Goal: Information Seeking & Learning: Learn about a topic

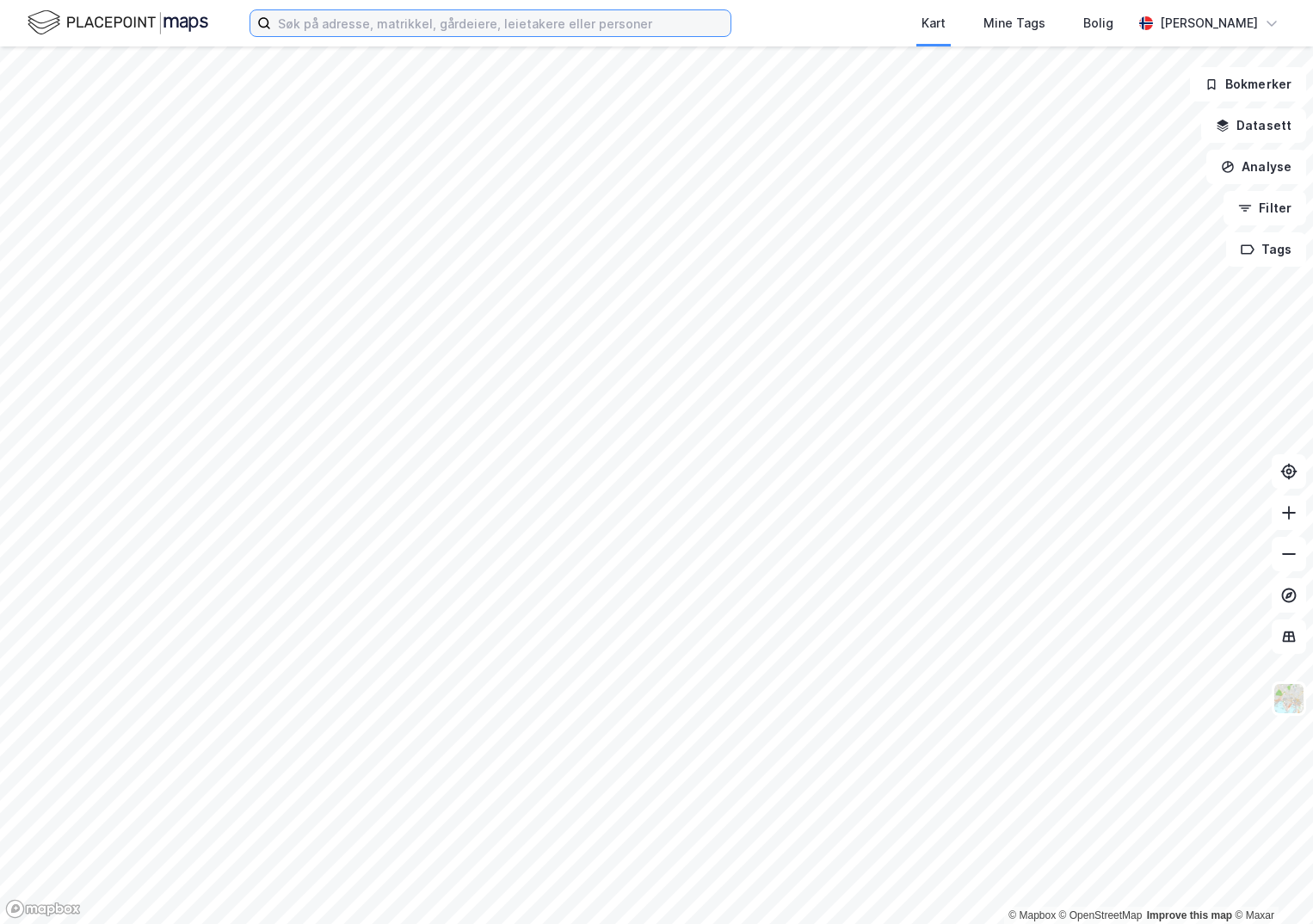
click at [367, 22] on input at bounding box center [500, 23] width 459 height 26
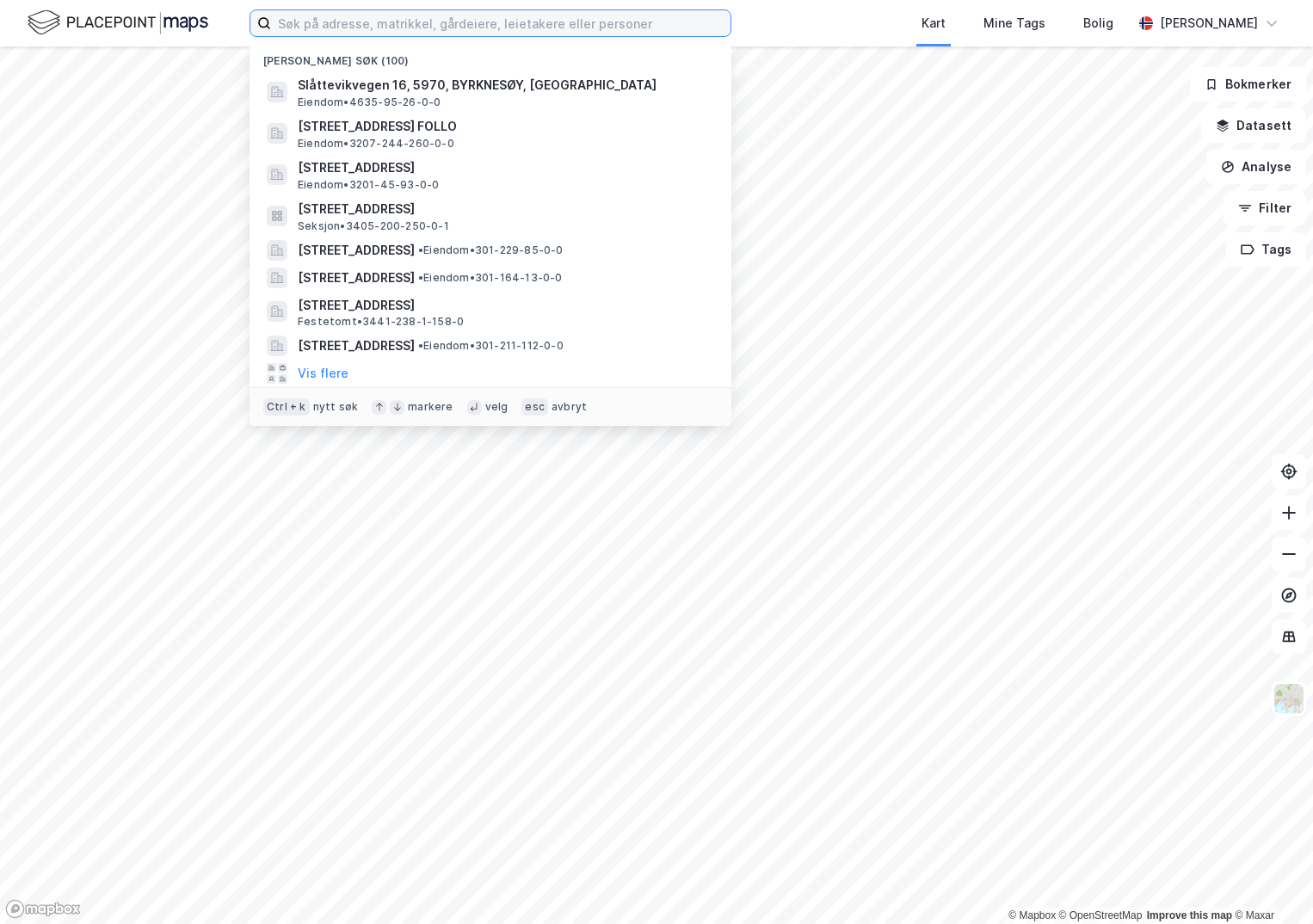
paste input "3446-105/101/0/0"
type input "3446-105/101/0/0"
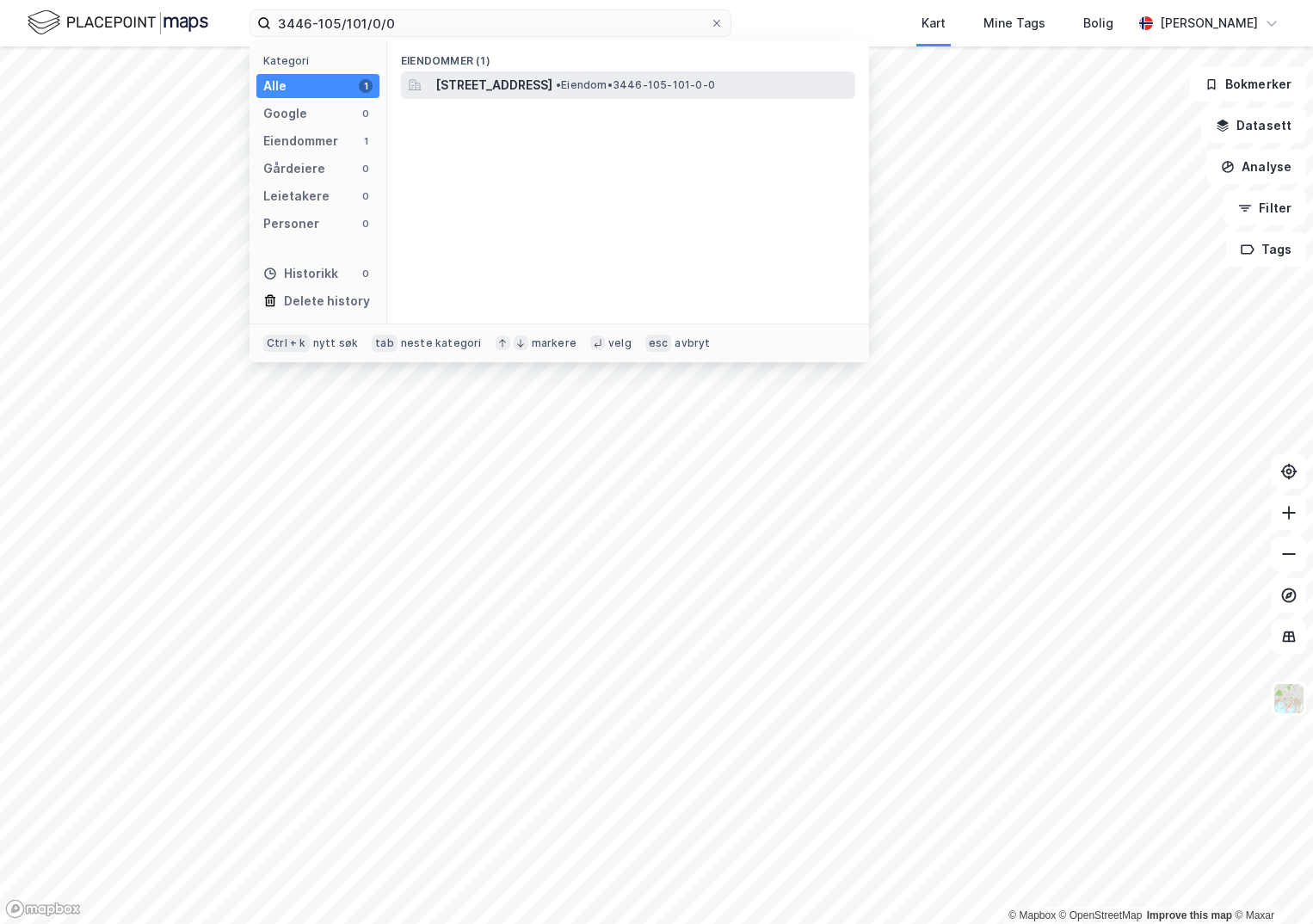
click at [499, 85] on span "[STREET_ADDRESS]" at bounding box center [493, 85] width 117 height 21
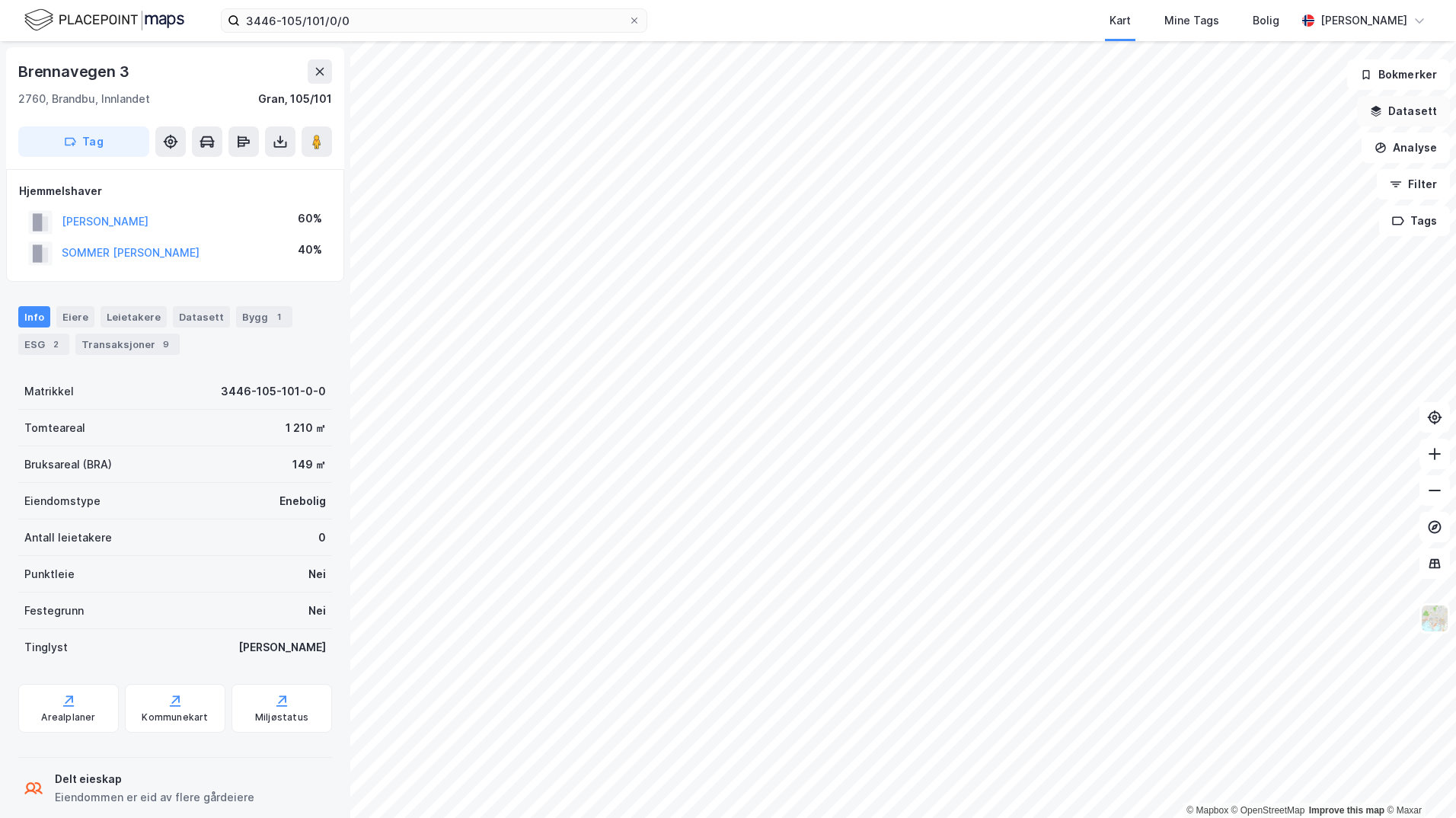
click at [1161, 113] on button "Datasett" at bounding box center [1403, 111] width 93 height 31
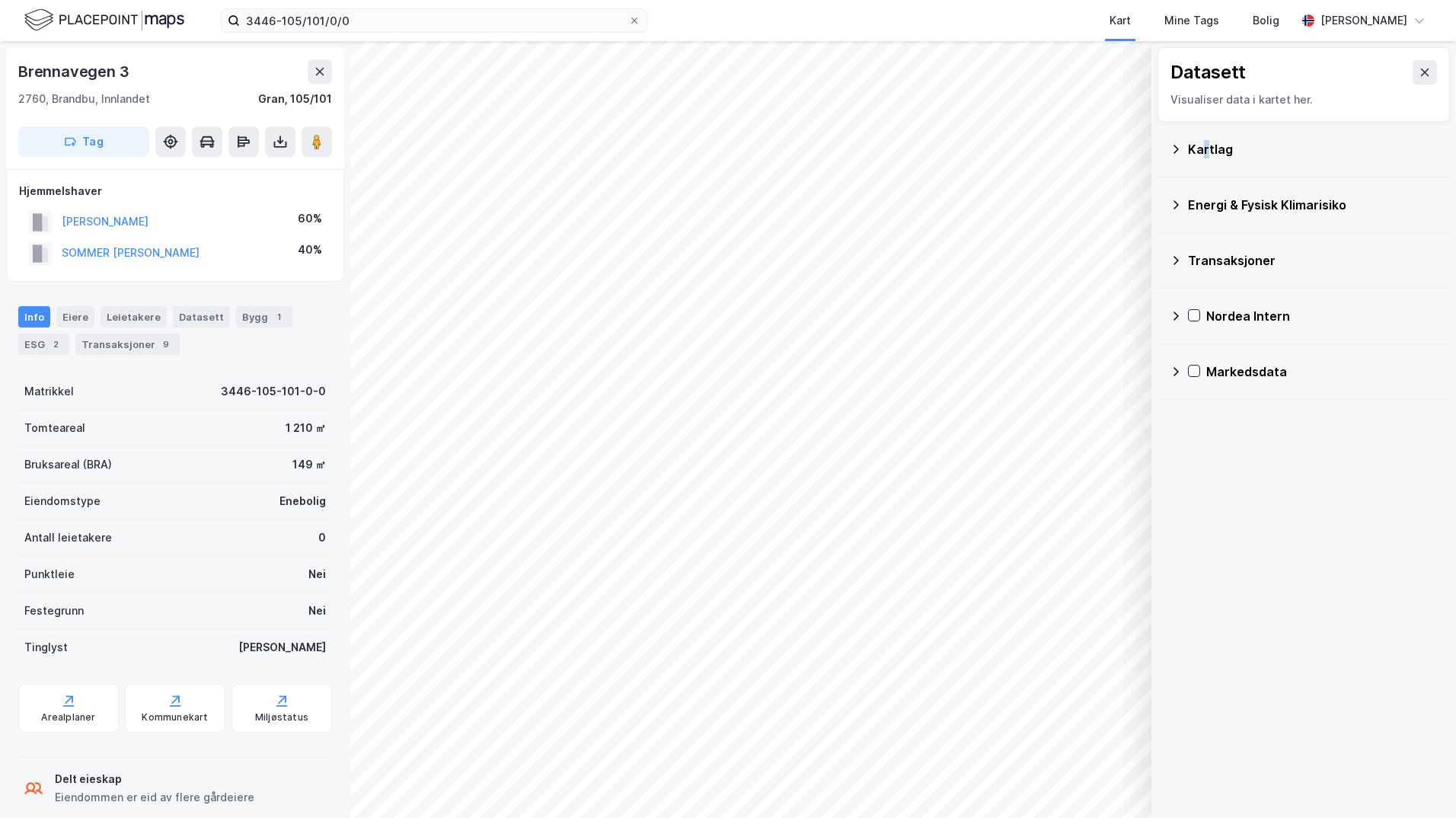
click at [1161, 156] on div "Kartlag" at bounding box center [1313, 149] width 250 height 18
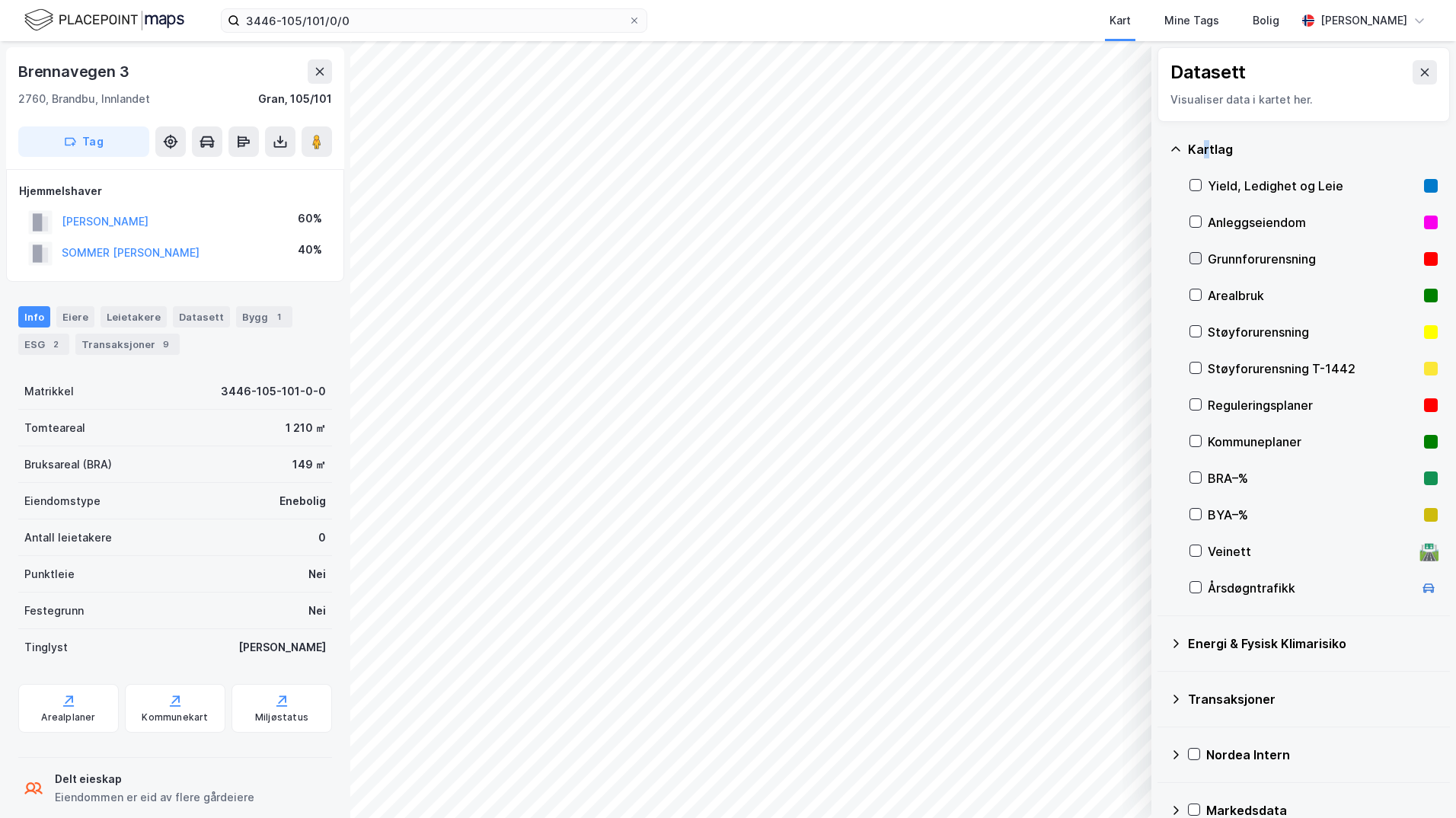
drag, startPoint x: 1205, startPoint y: 156, endPoint x: 1197, endPoint y: 259, distance: 103.3
click at [1161, 259] on icon at bounding box center [1196, 258] width 8 height 5
click at [1161, 641] on icon at bounding box center [1175, 643] width 5 height 9
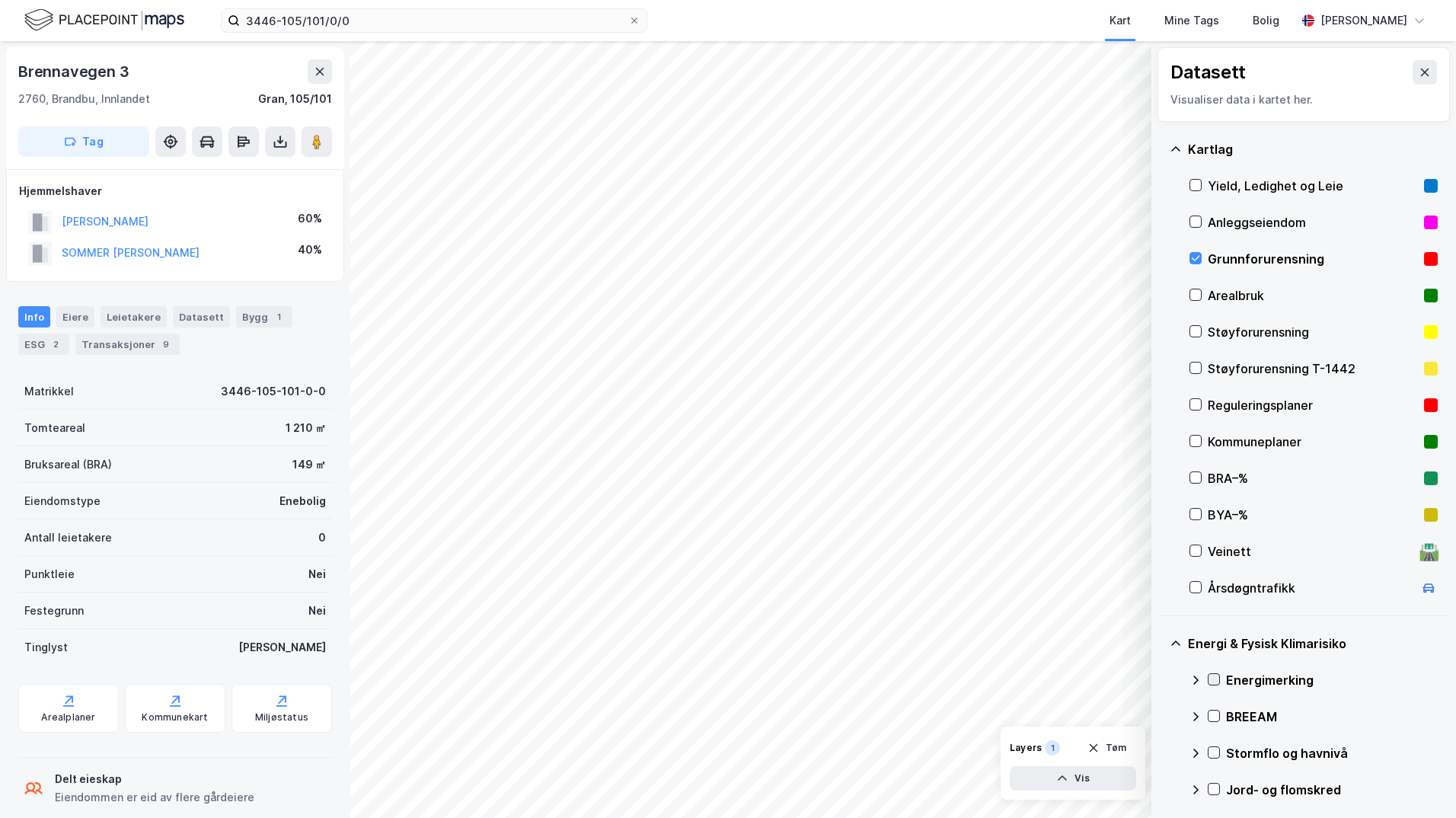
click at [1161, 679] on icon at bounding box center [1214, 680] width 8 height 5
click at [1161, 681] on icon at bounding box center [1195, 680] width 9 height 5
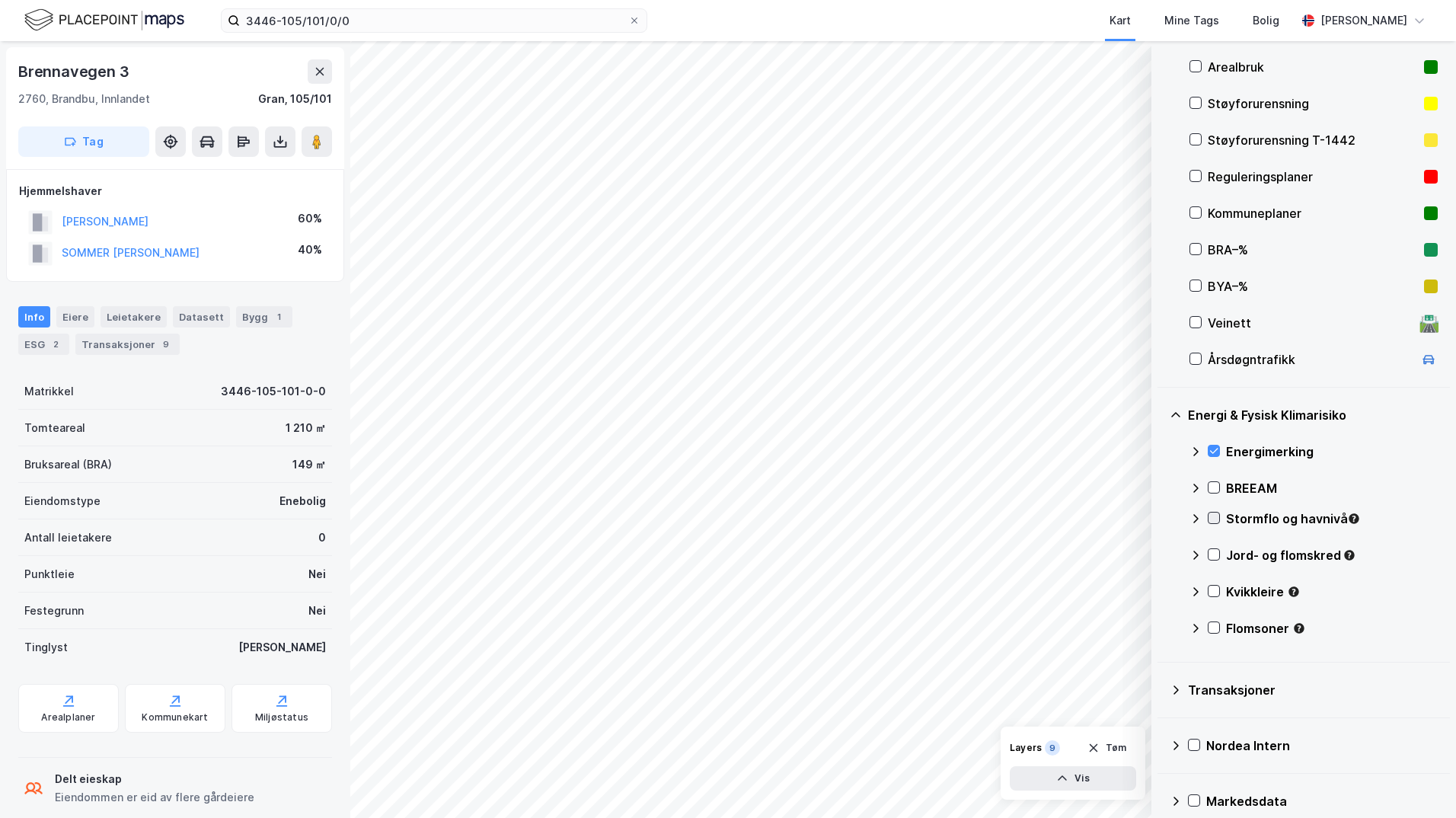
click at [1161, 513] on icon at bounding box center [1213, 517] width 11 height 11
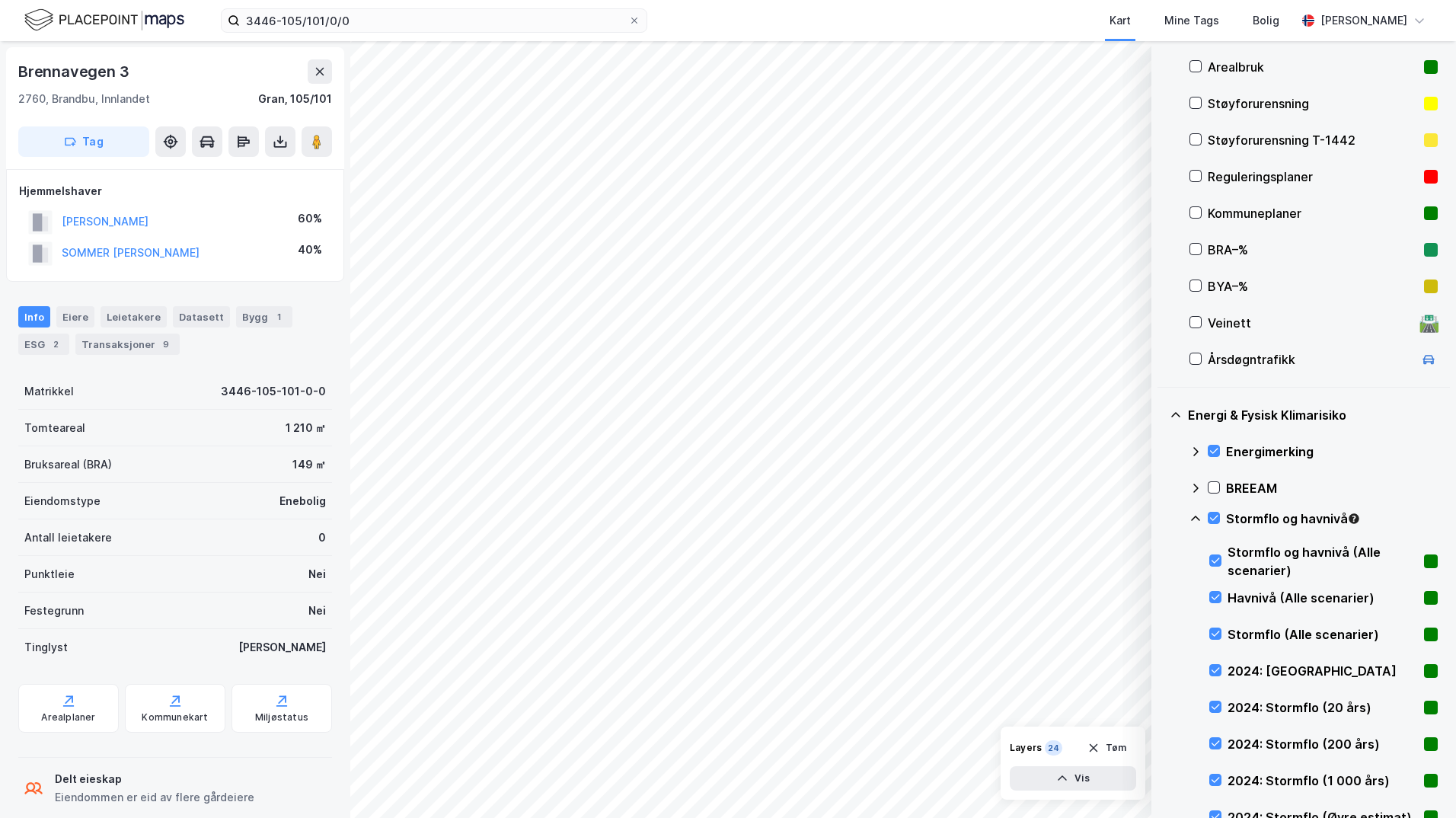
click at [1161, 518] on icon at bounding box center [1195, 518] width 12 height 12
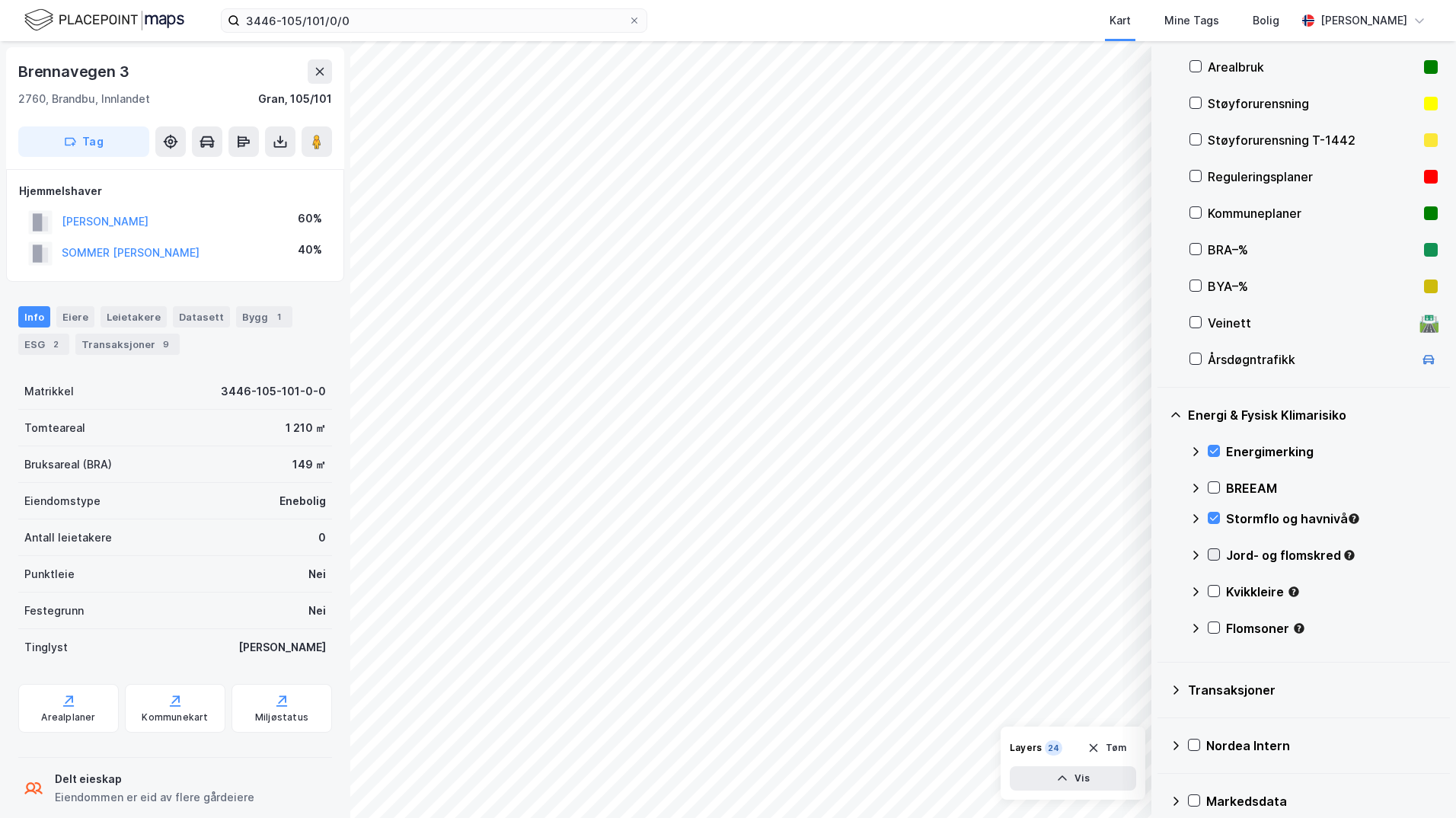
click at [1161, 556] on icon at bounding box center [1213, 554] width 11 height 11
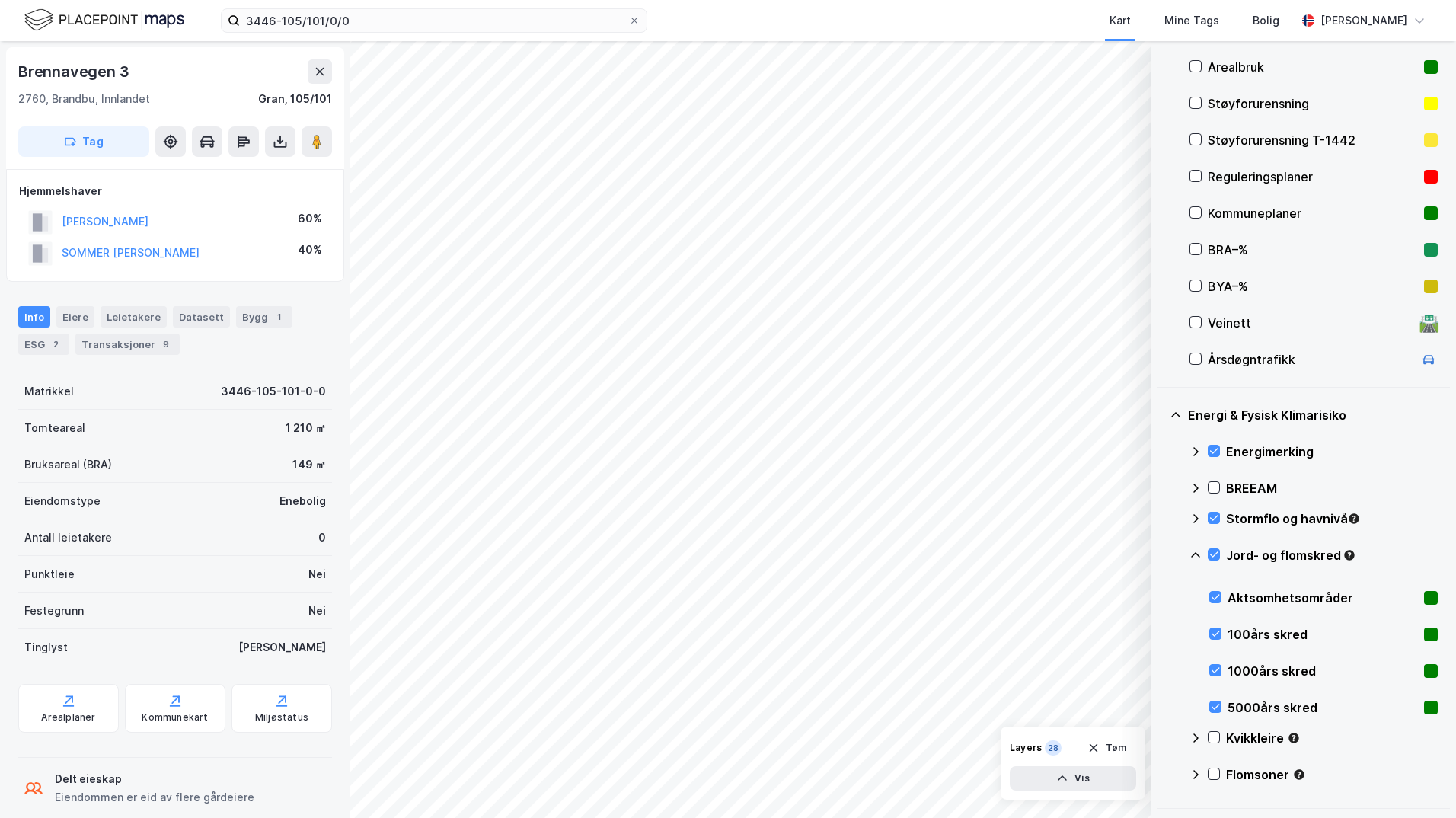
click at [1161, 556] on icon at bounding box center [1195, 555] width 12 height 12
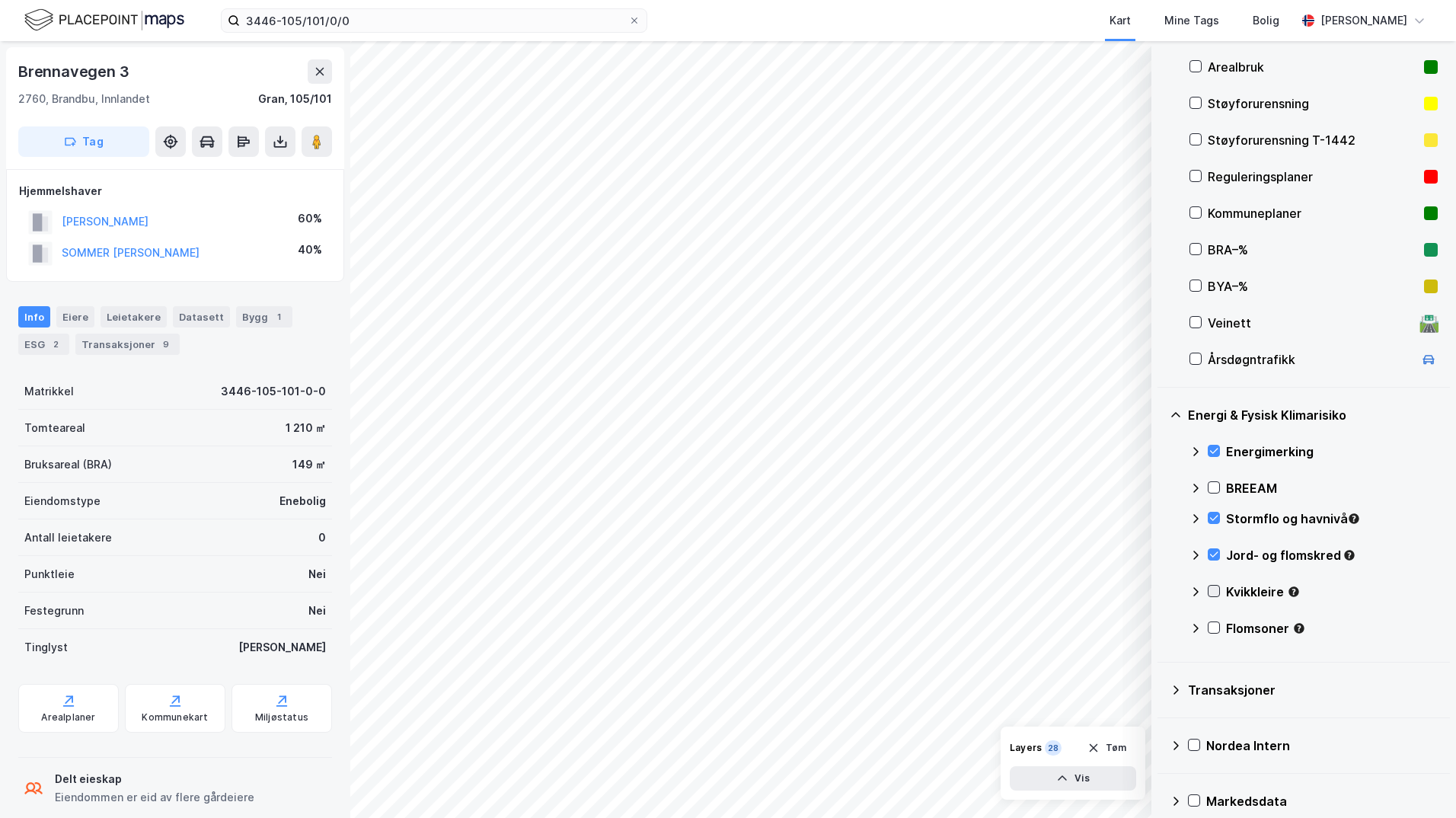
click at [1161, 593] on icon at bounding box center [1214, 591] width 8 height 5
click at [1161, 626] on icon at bounding box center [1214, 628] width 8 height 5
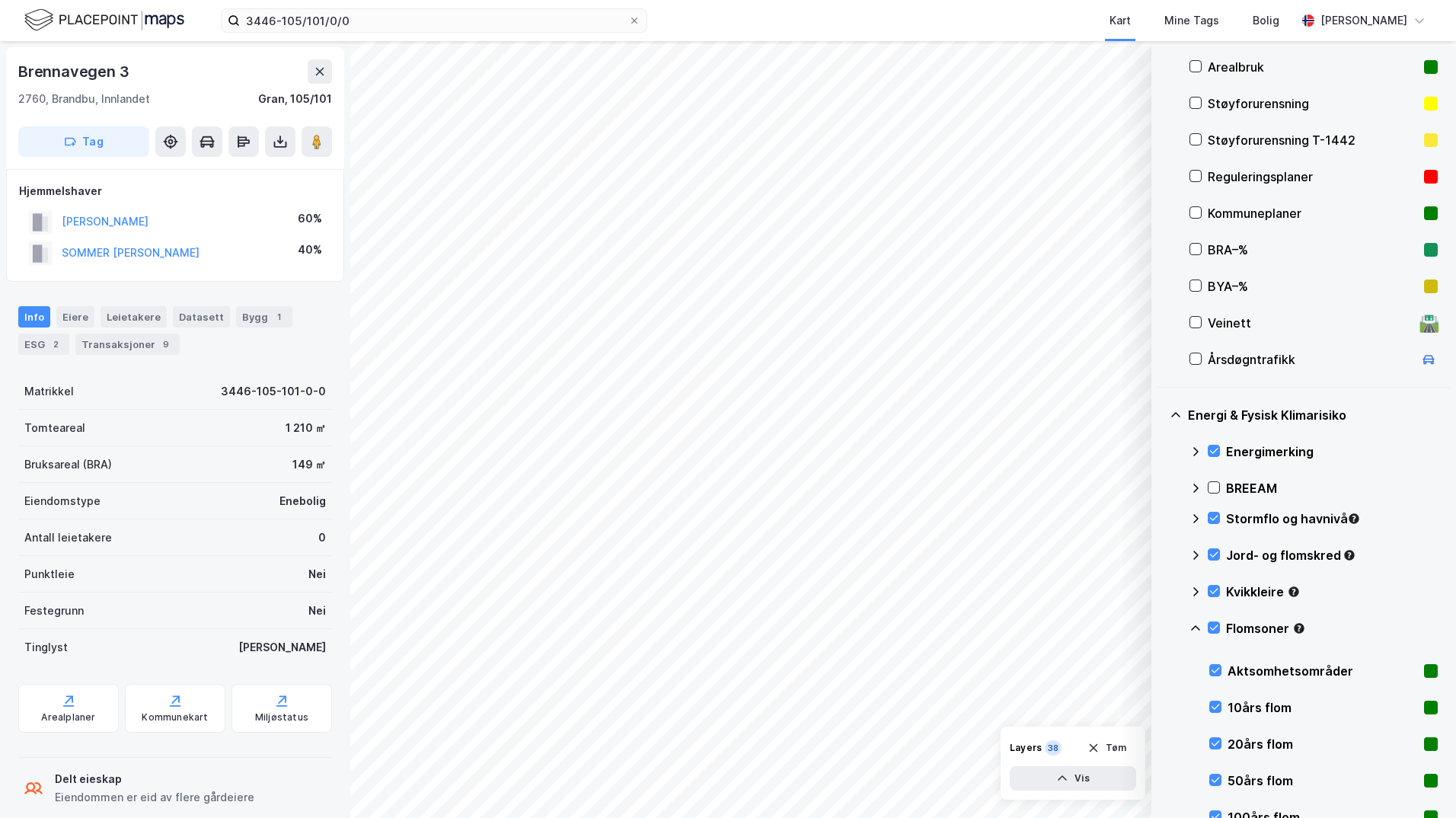
click at [1161, 628] on icon at bounding box center [1195, 628] width 9 height 5
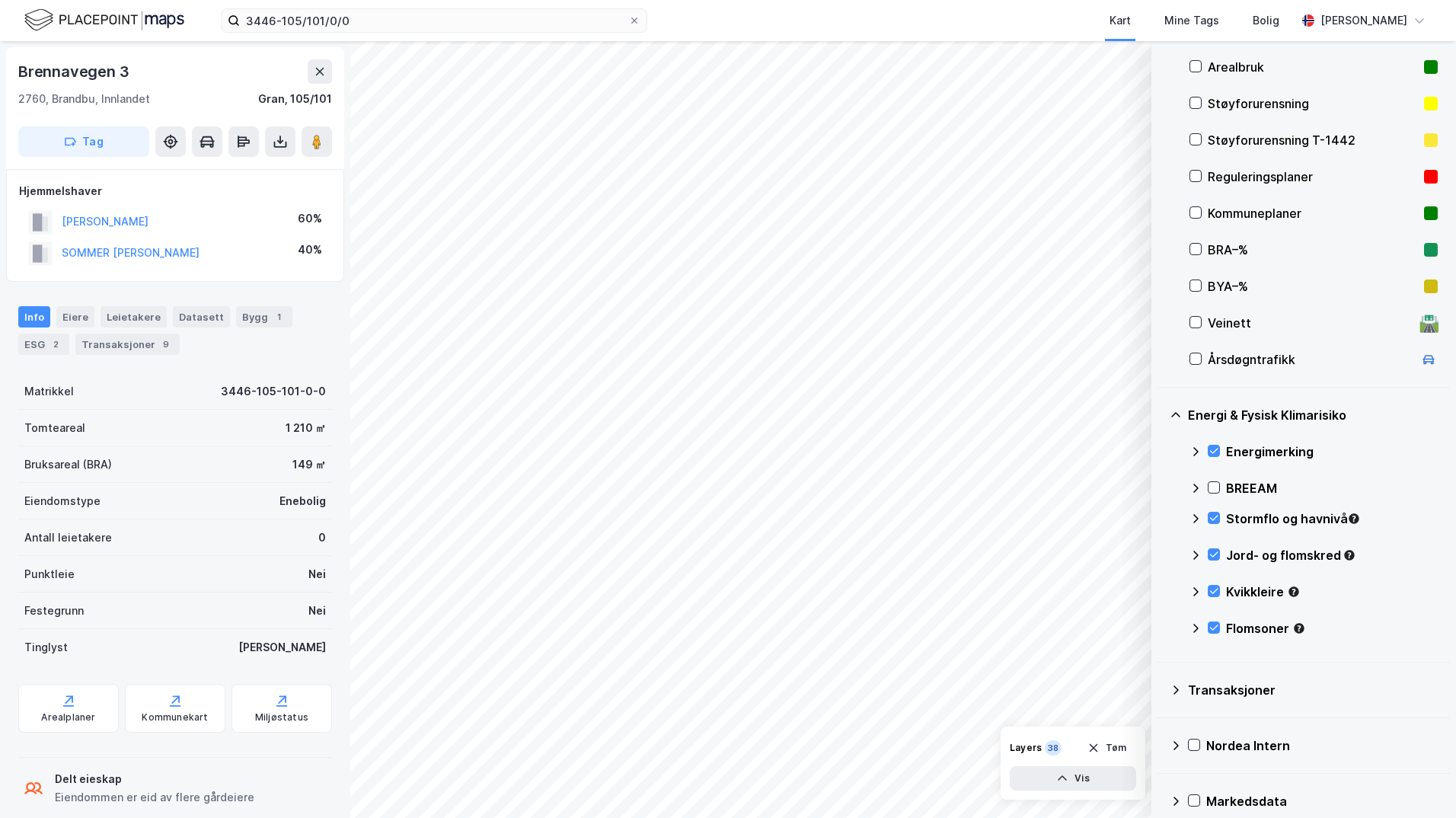
scroll to position [76, 0]
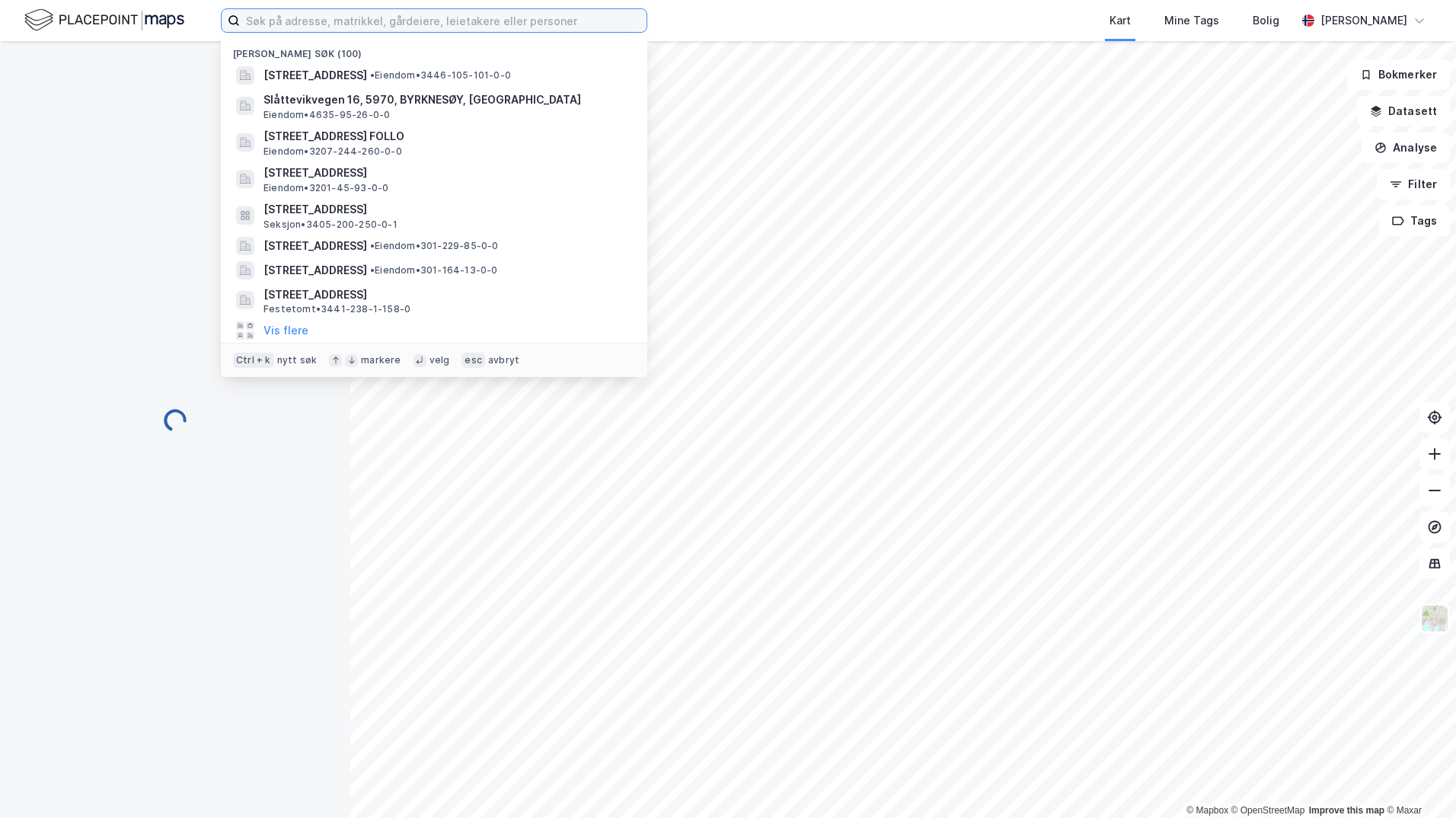
click at [287, 22] on input at bounding box center [443, 21] width 406 height 23
click at [287, 22] on input at bounding box center [443, 21] width 406 height 23
paste input "5501-200/1682/0/4"
type input "5501-200/1682/0/4"
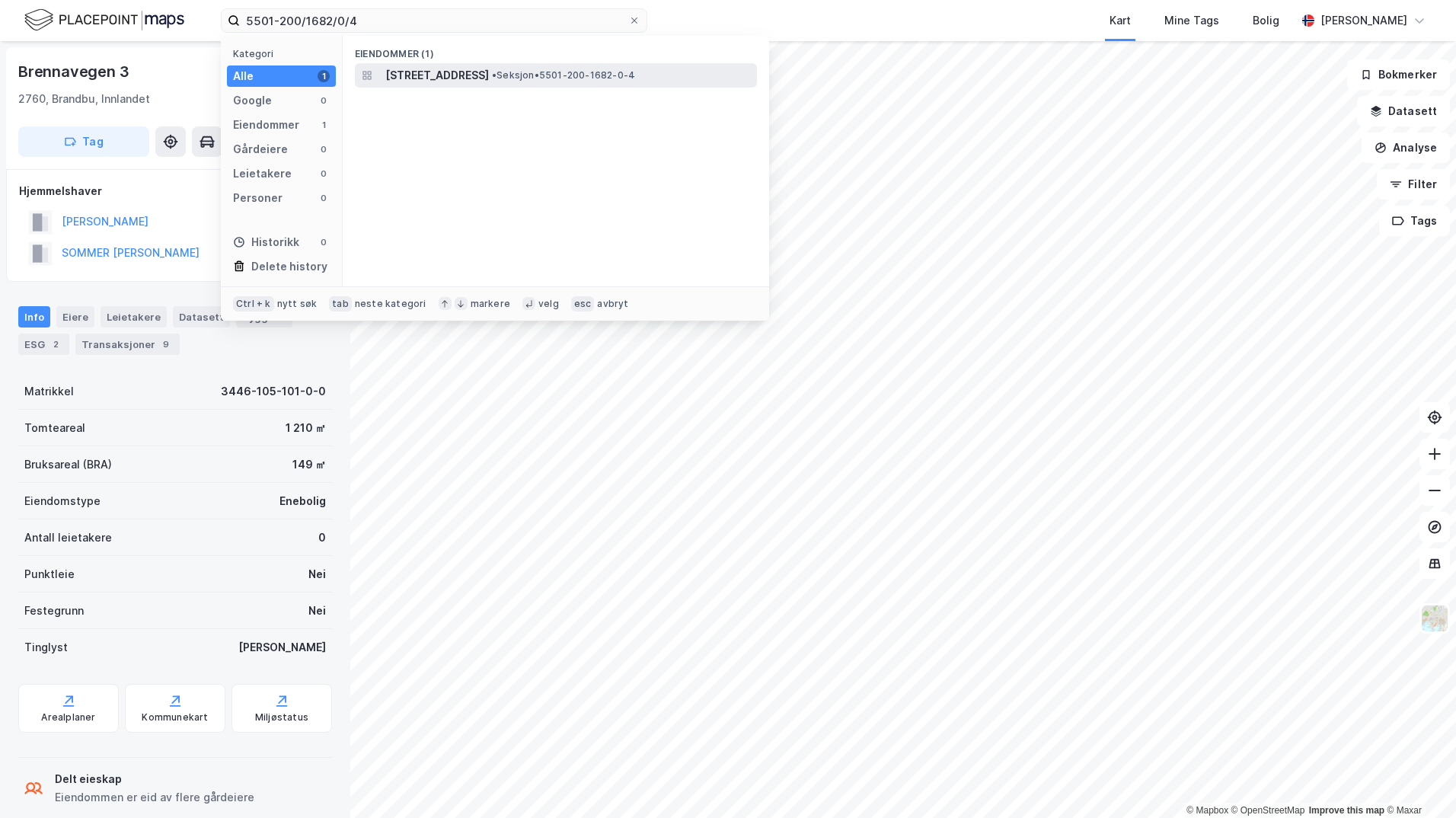
click at [454, 80] on span "[STREET_ADDRESS]" at bounding box center [436, 75] width 103 height 18
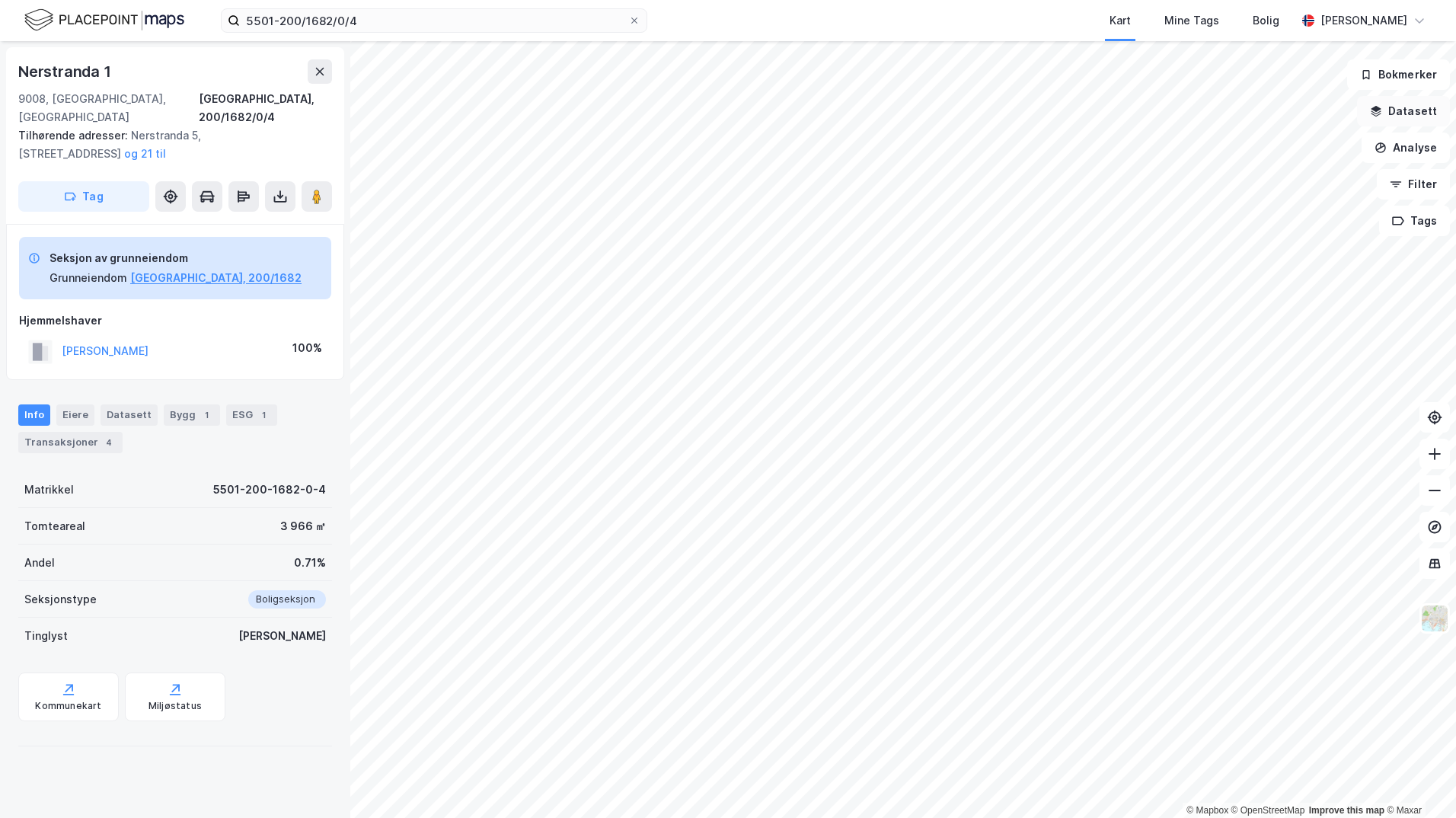
click at [1400, 115] on button "Datasett" at bounding box center [1403, 111] width 93 height 31
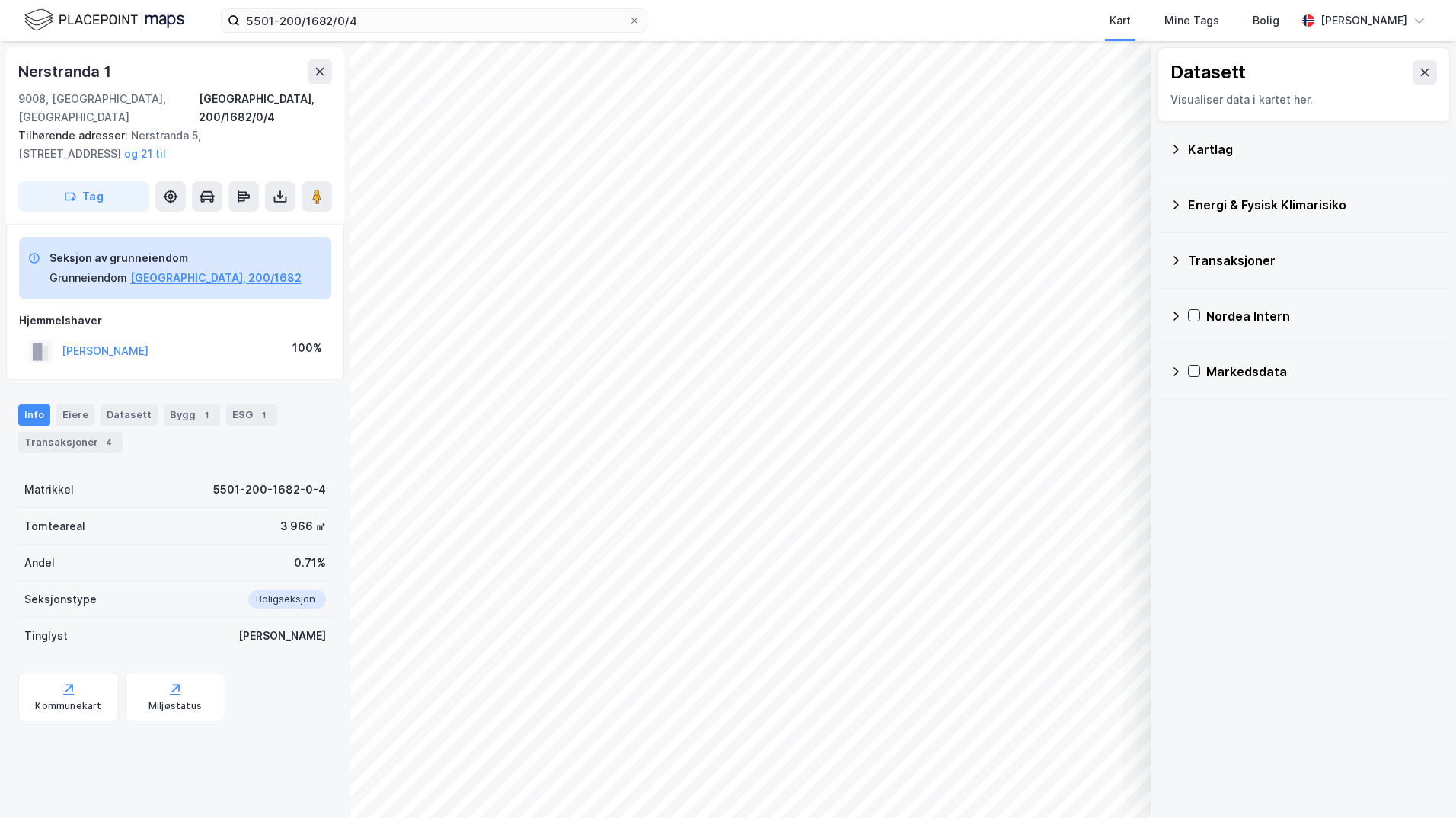
click at [1191, 149] on div "Kartlag" at bounding box center [1313, 149] width 250 height 18
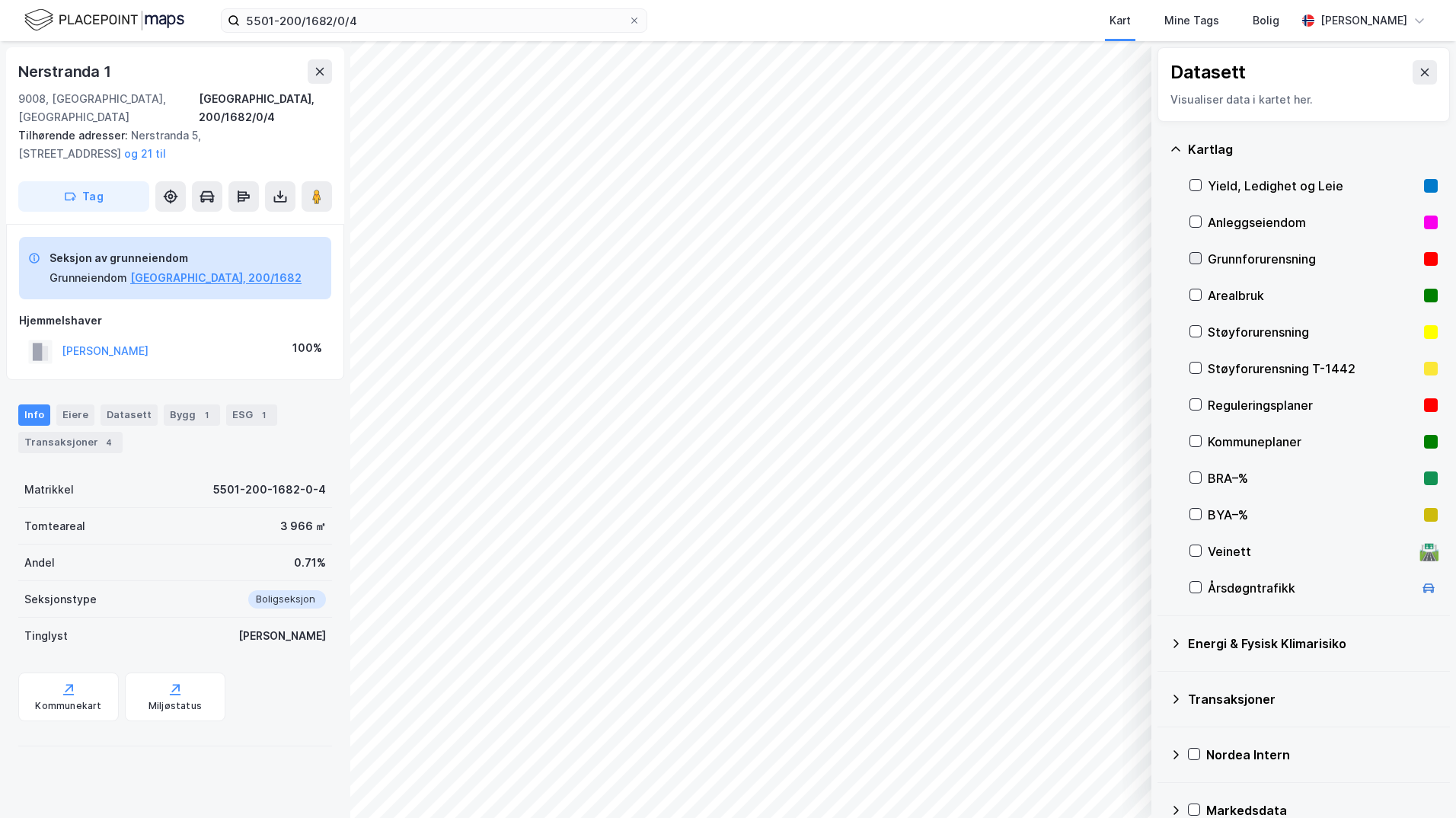
click at [1197, 255] on icon at bounding box center [1195, 257] width 11 height 11
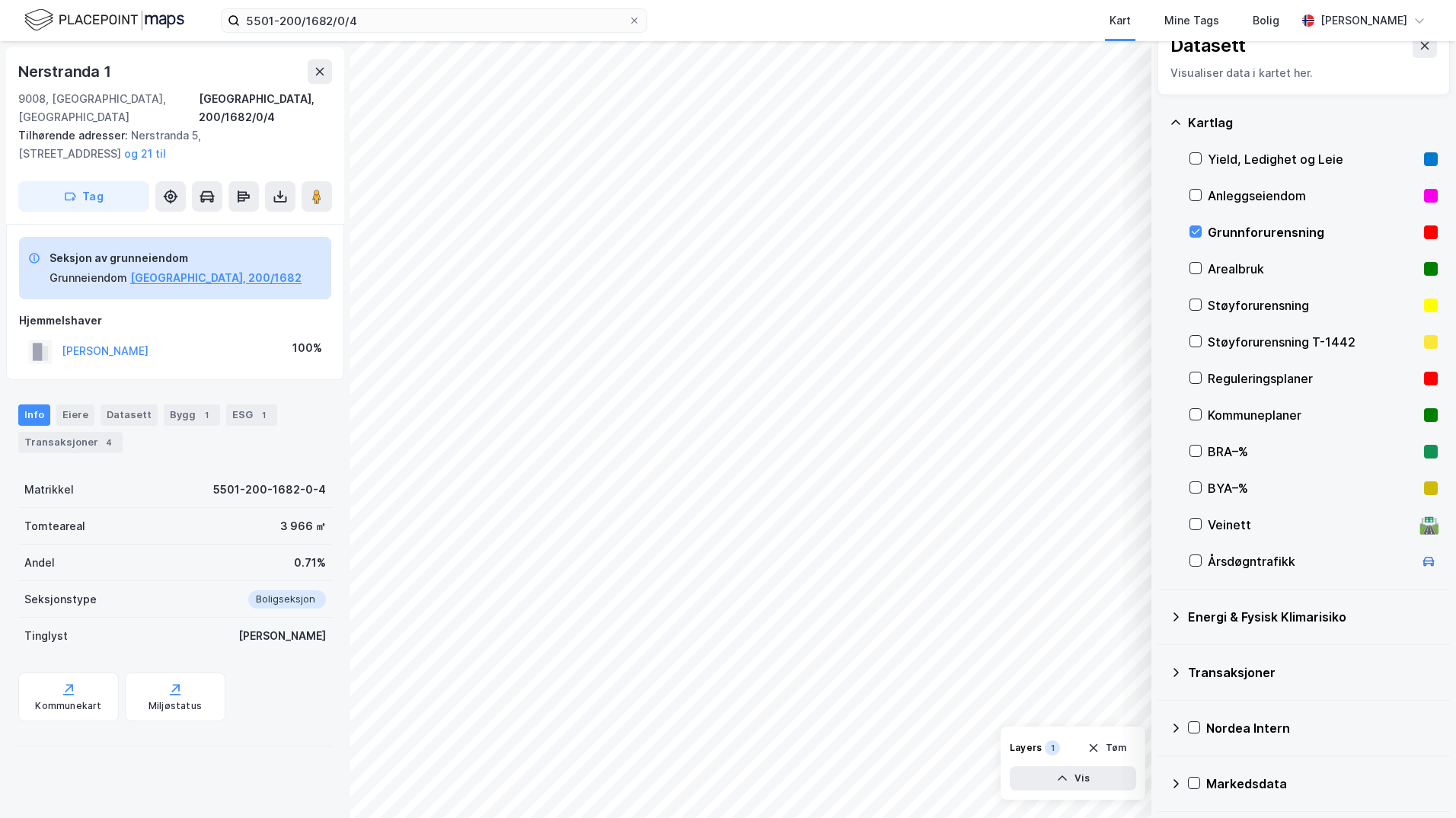
click at [1177, 616] on icon at bounding box center [1175, 617] width 5 height 9
click at [1211, 651] on icon at bounding box center [1213, 652] width 11 height 11
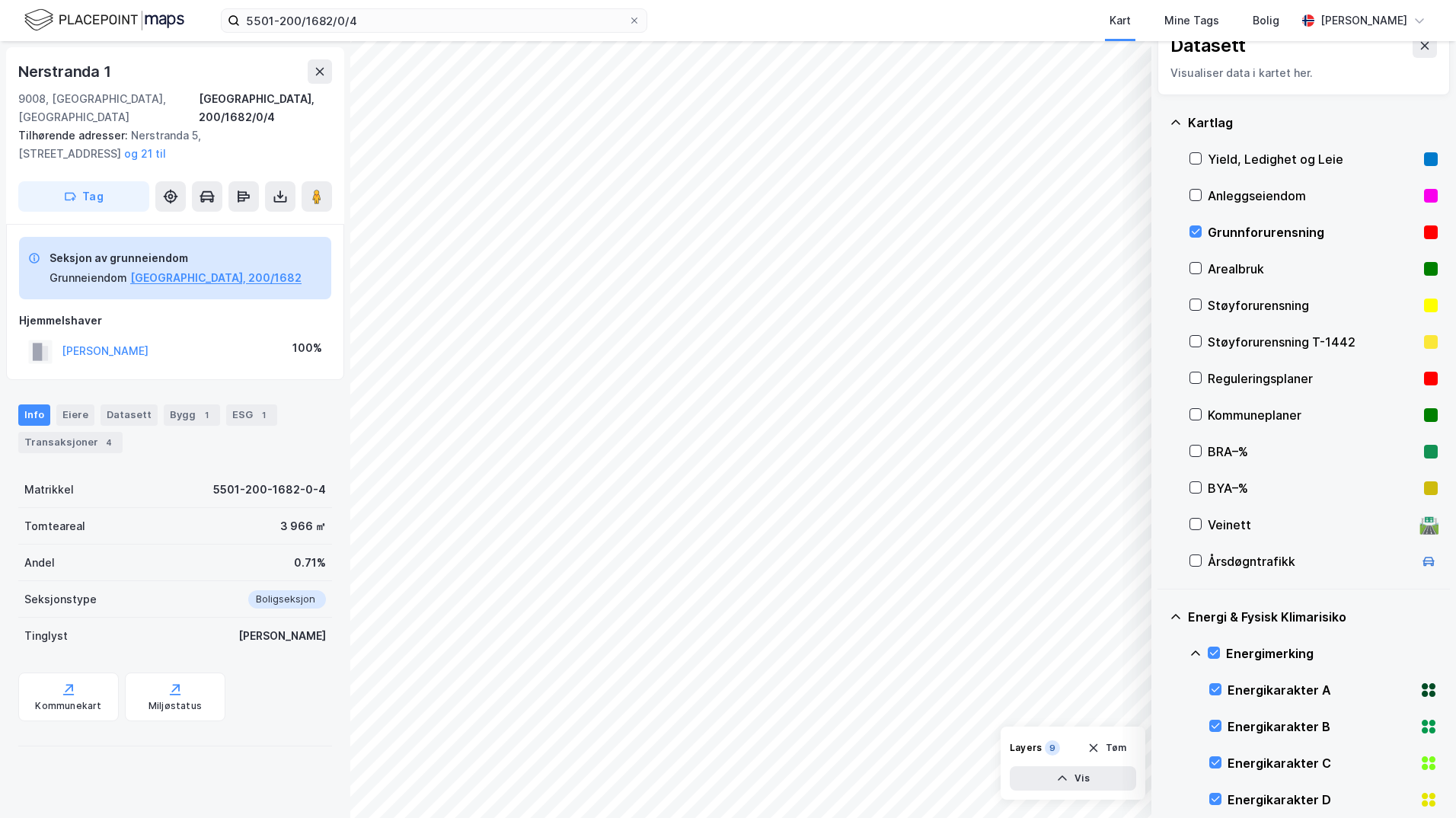
click at [1195, 652] on icon at bounding box center [1195, 653] width 12 height 12
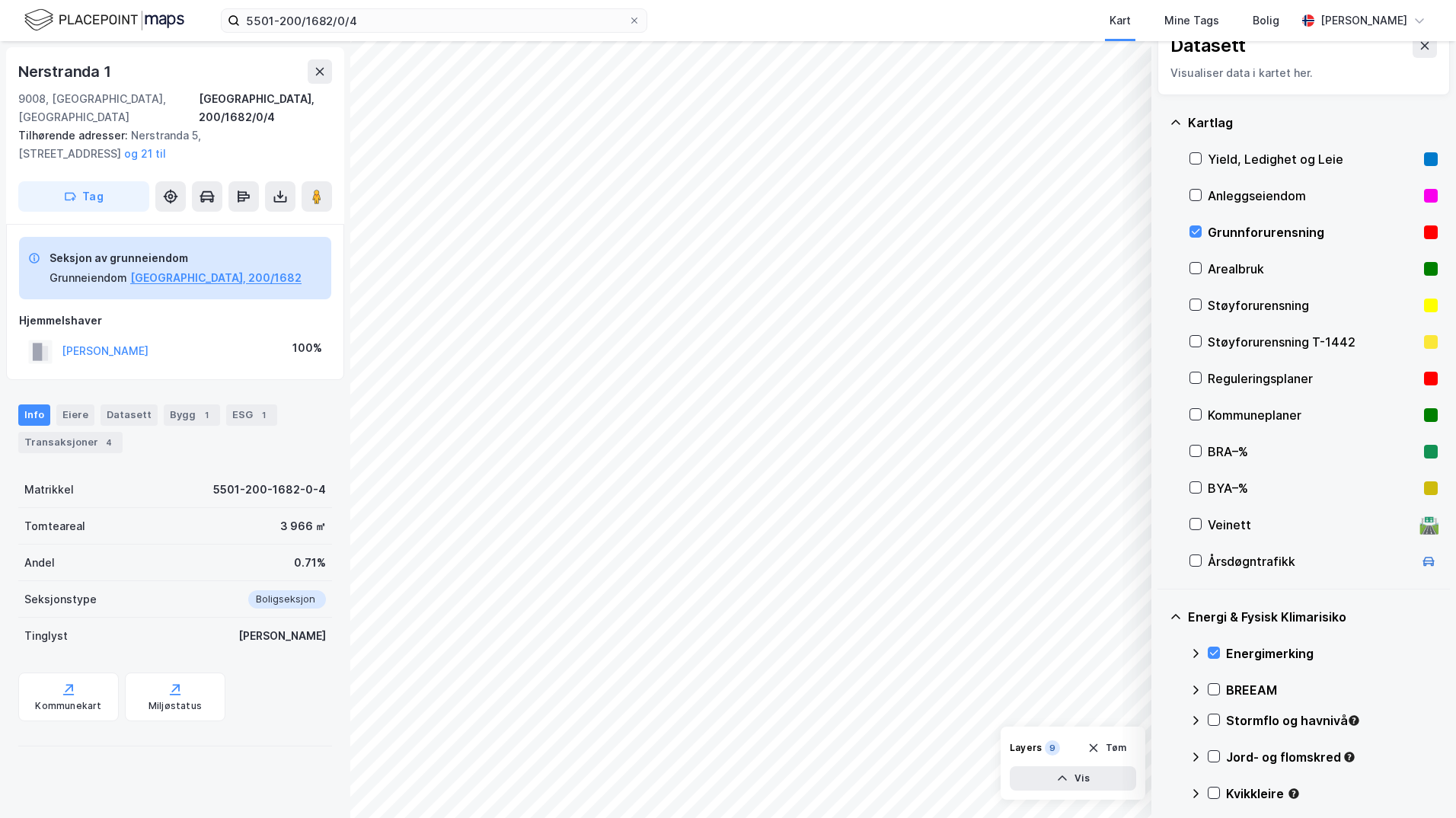
scroll to position [179, 0]
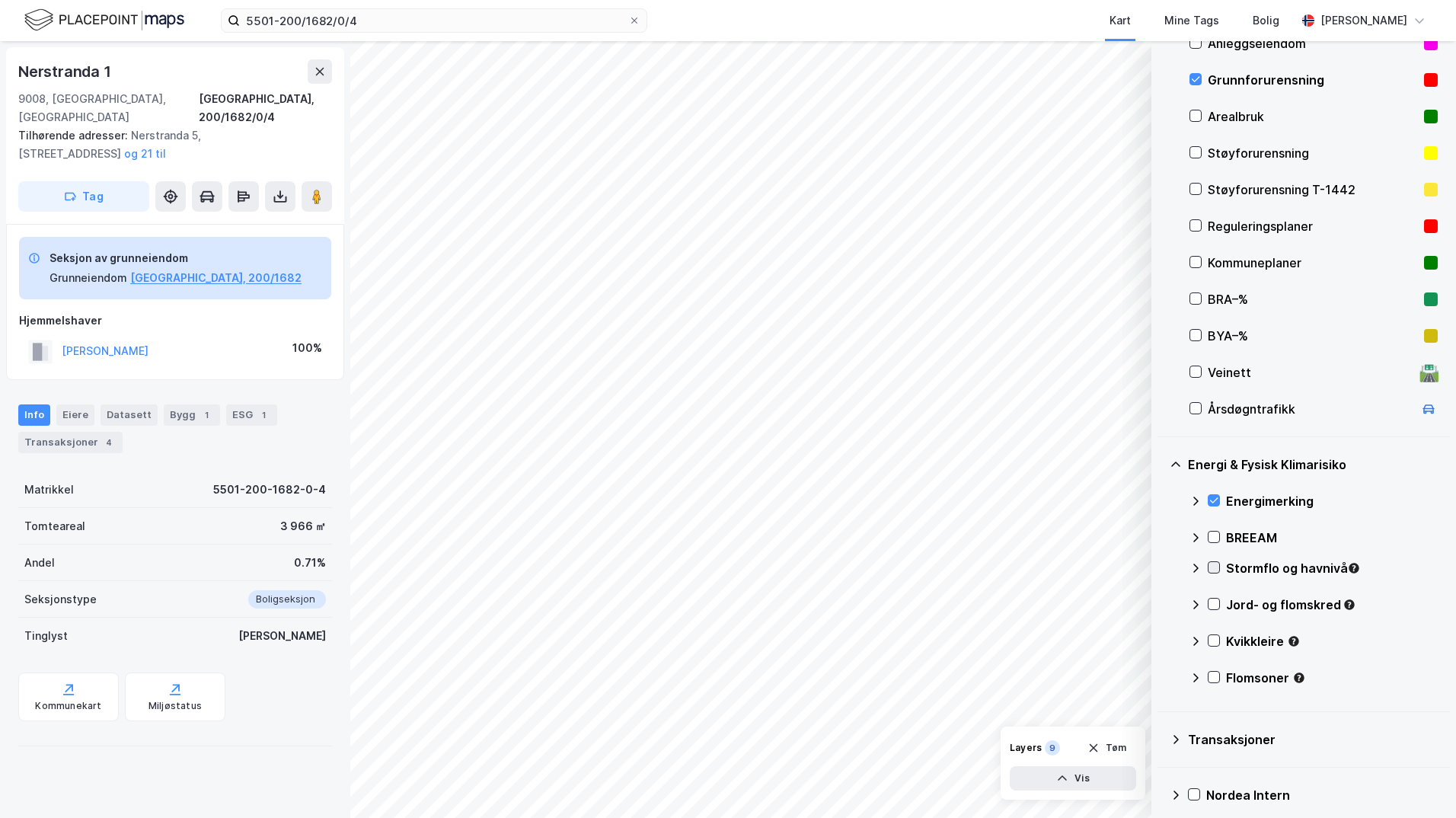
click at [1218, 564] on div at bounding box center [1213, 567] width 12 height 12
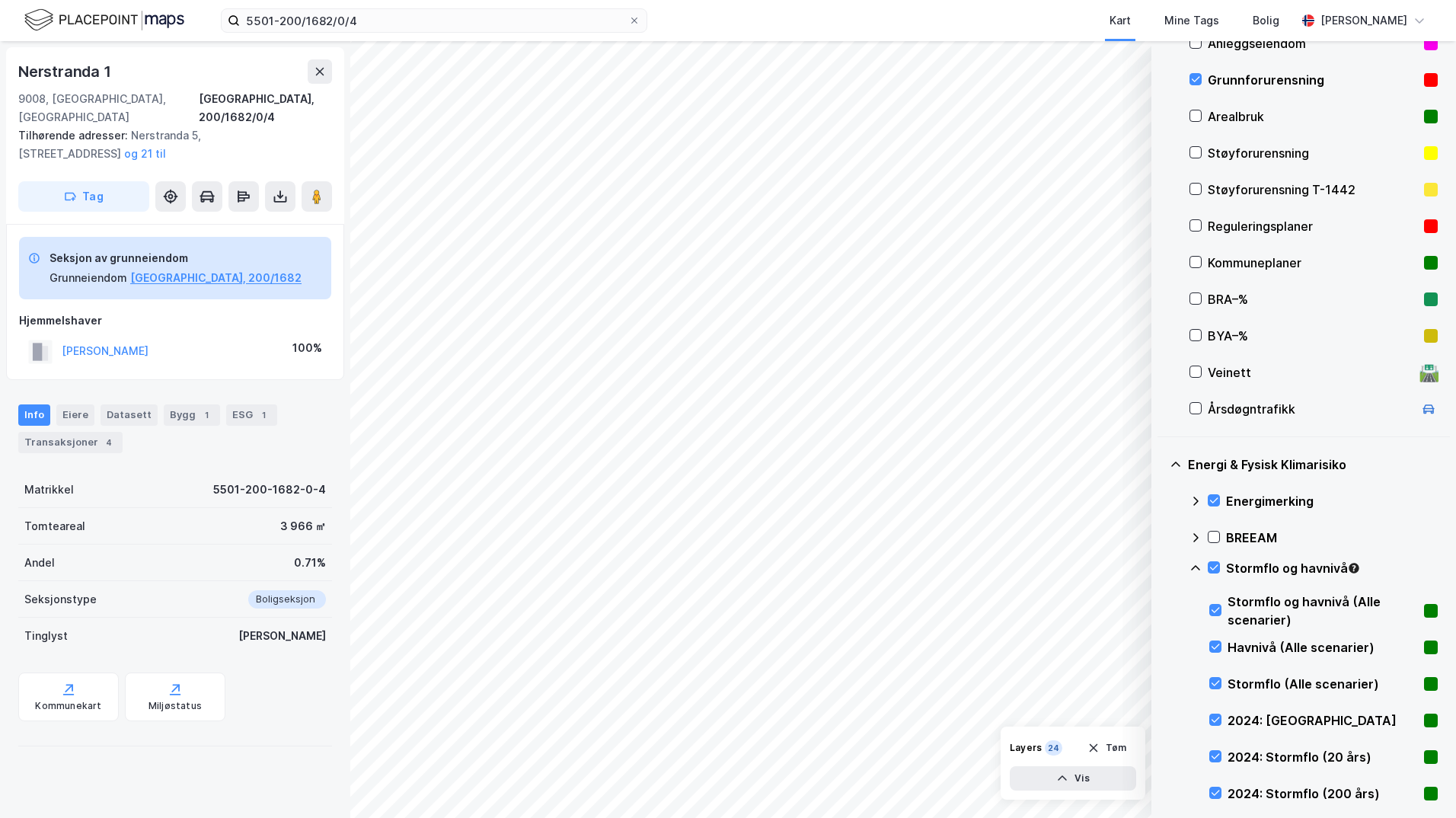
click at [1192, 565] on icon at bounding box center [1195, 568] width 12 height 12
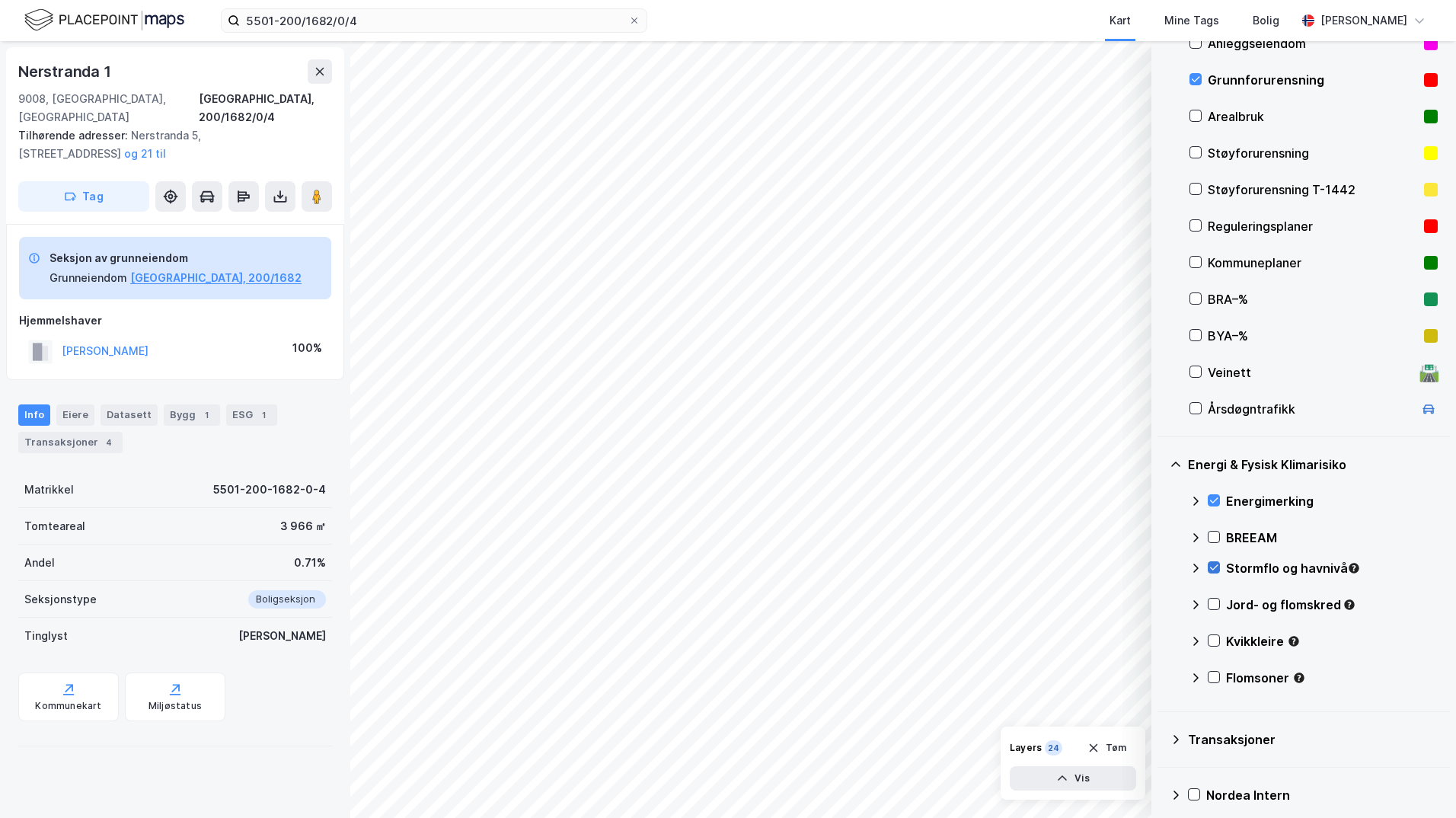
click at [1212, 567] on icon at bounding box center [1213, 567] width 11 height 11
click at [1199, 566] on icon at bounding box center [1195, 568] width 12 height 12
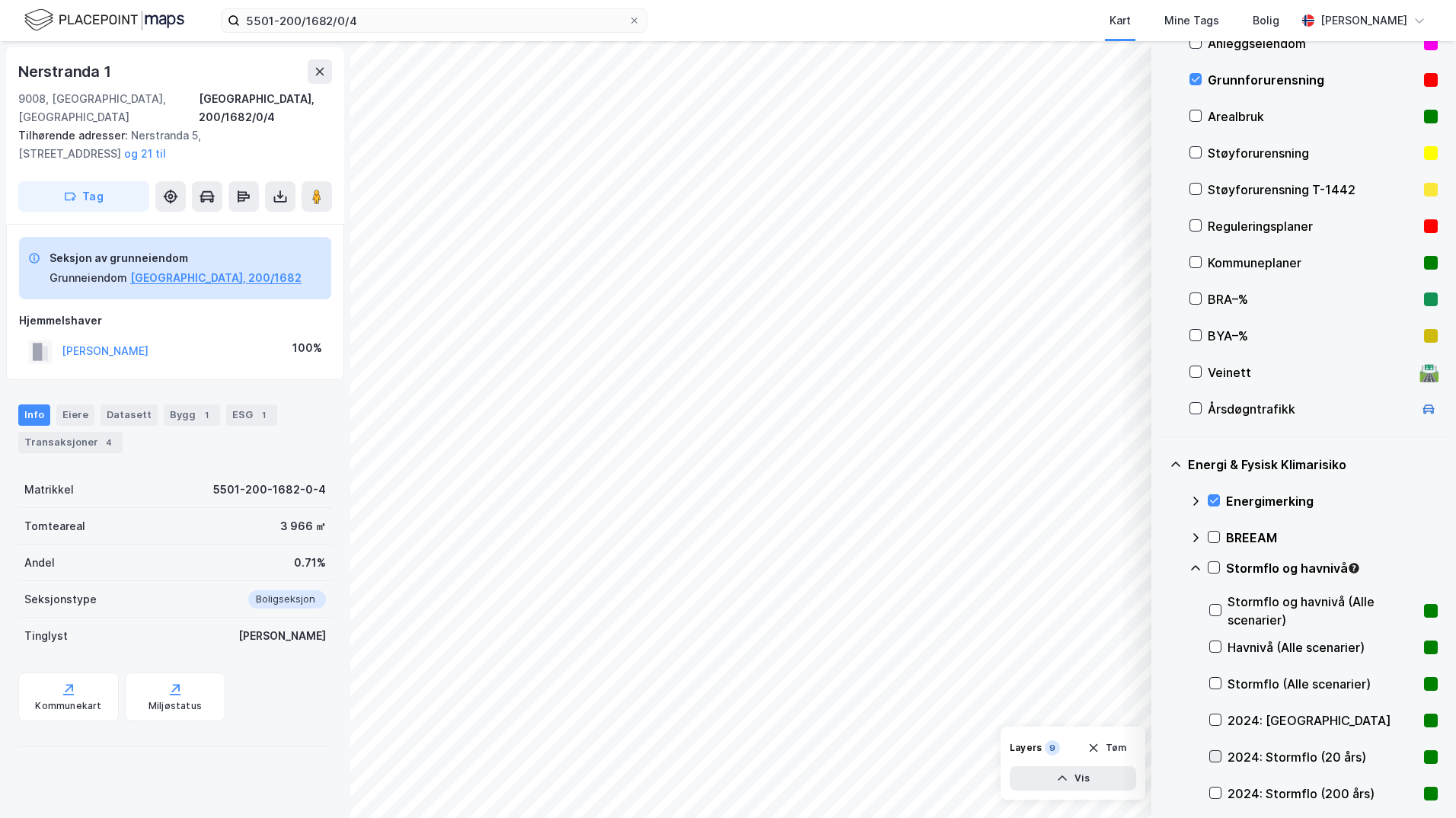
click at [1212, 753] on icon at bounding box center [1215, 756] width 11 height 11
drag, startPoint x: 1218, startPoint y: 753, endPoint x: 1218, endPoint y: 769, distance: 16.0
click at [1218, 755] on icon at bounding box center [1215, 756] width 11 height 11
click at [1219, 793] on icon at bounding box center [1215, 792] width 11 height 11
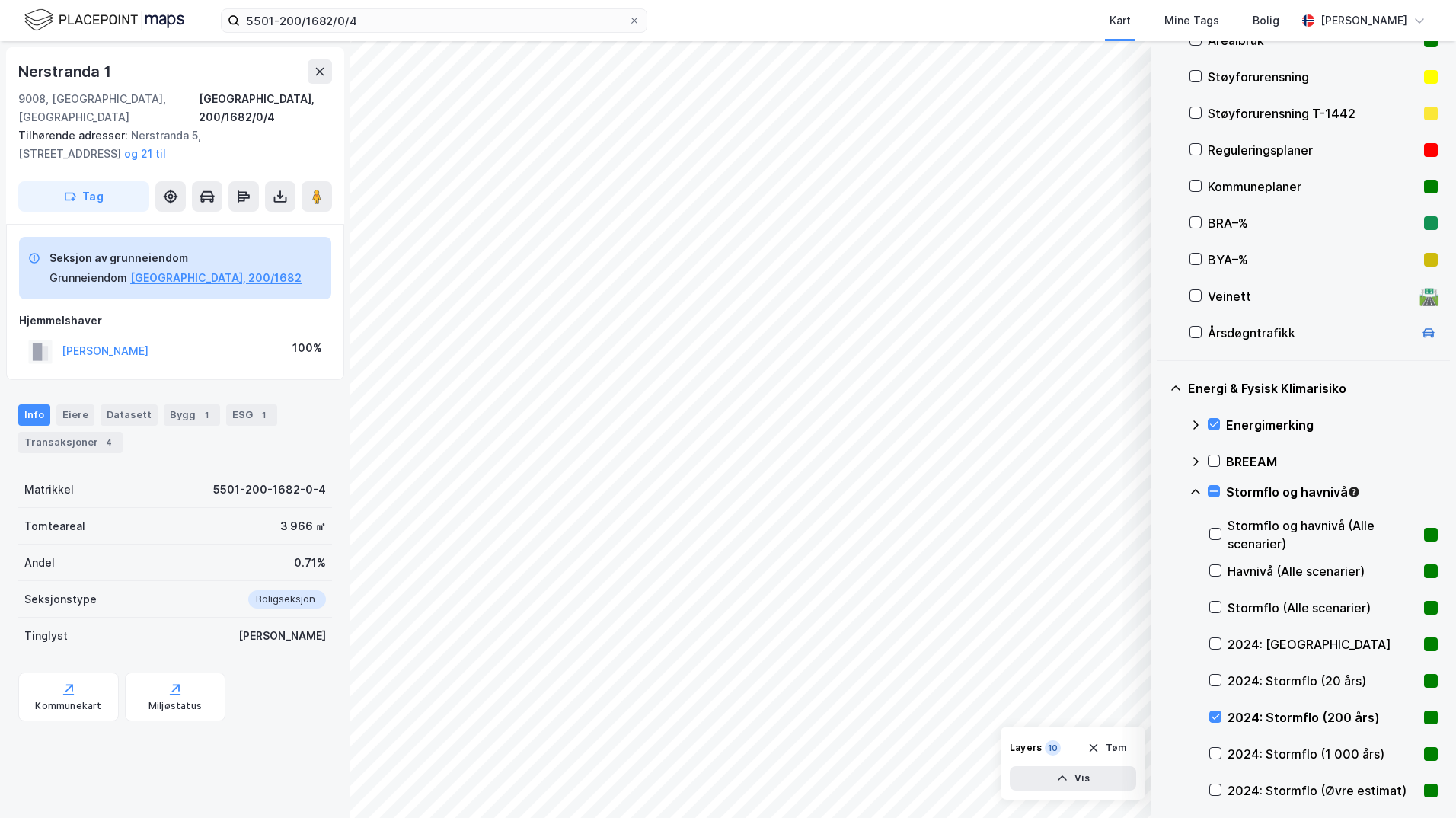
scroll to position [331, 0]
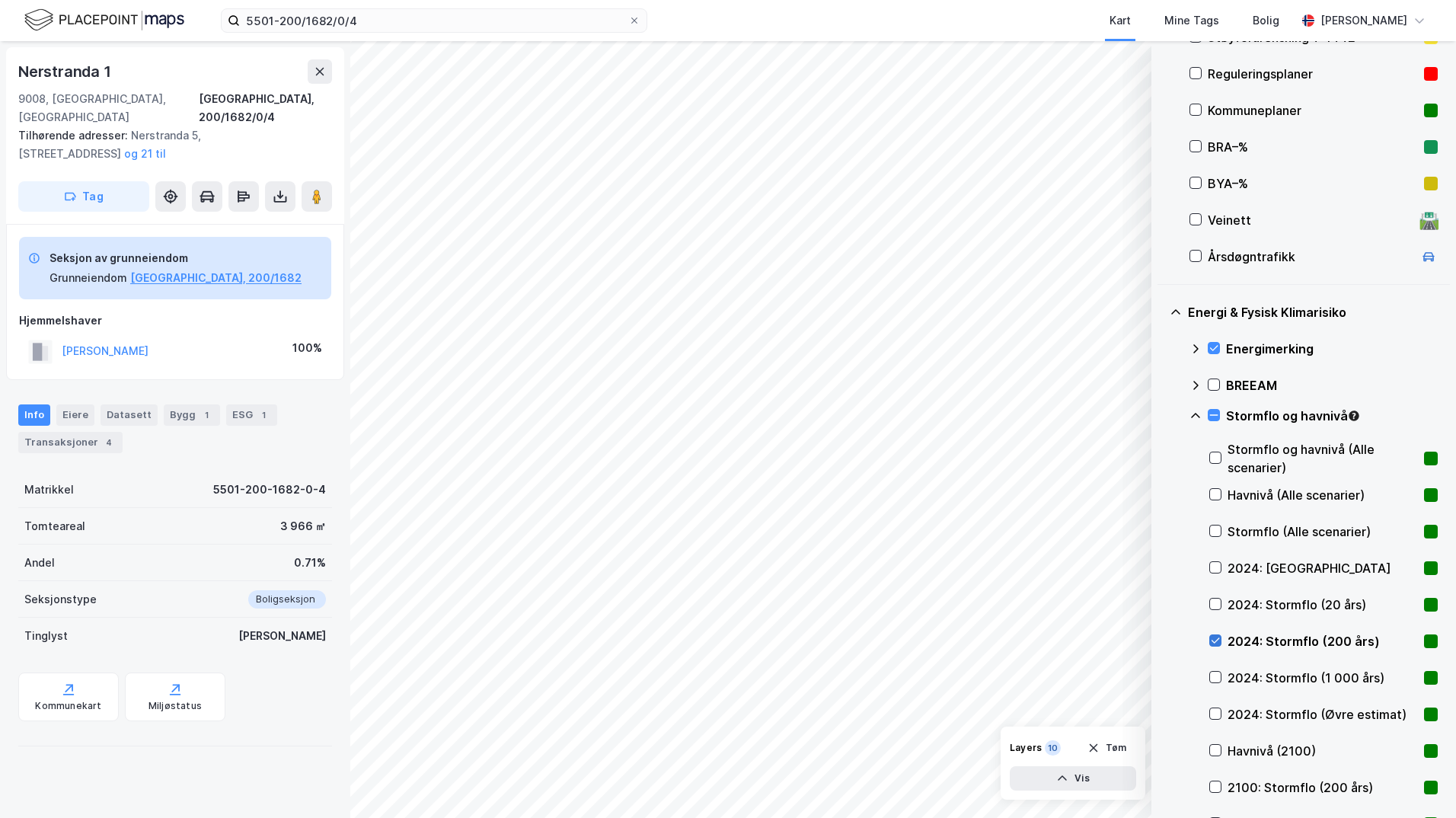
click at [1217, 638] on icon at bounding box center [1215, 640] width 11 height 11
click at [1217, 678] on icon at bounding box center [1215, 677] width 8 height 5
click at [1216, 678] on icon at bounding box center [1215, 677] width 8 height 5
click at [1213, 714] on icon at bounding box center [1215, 713] width 11 height 11
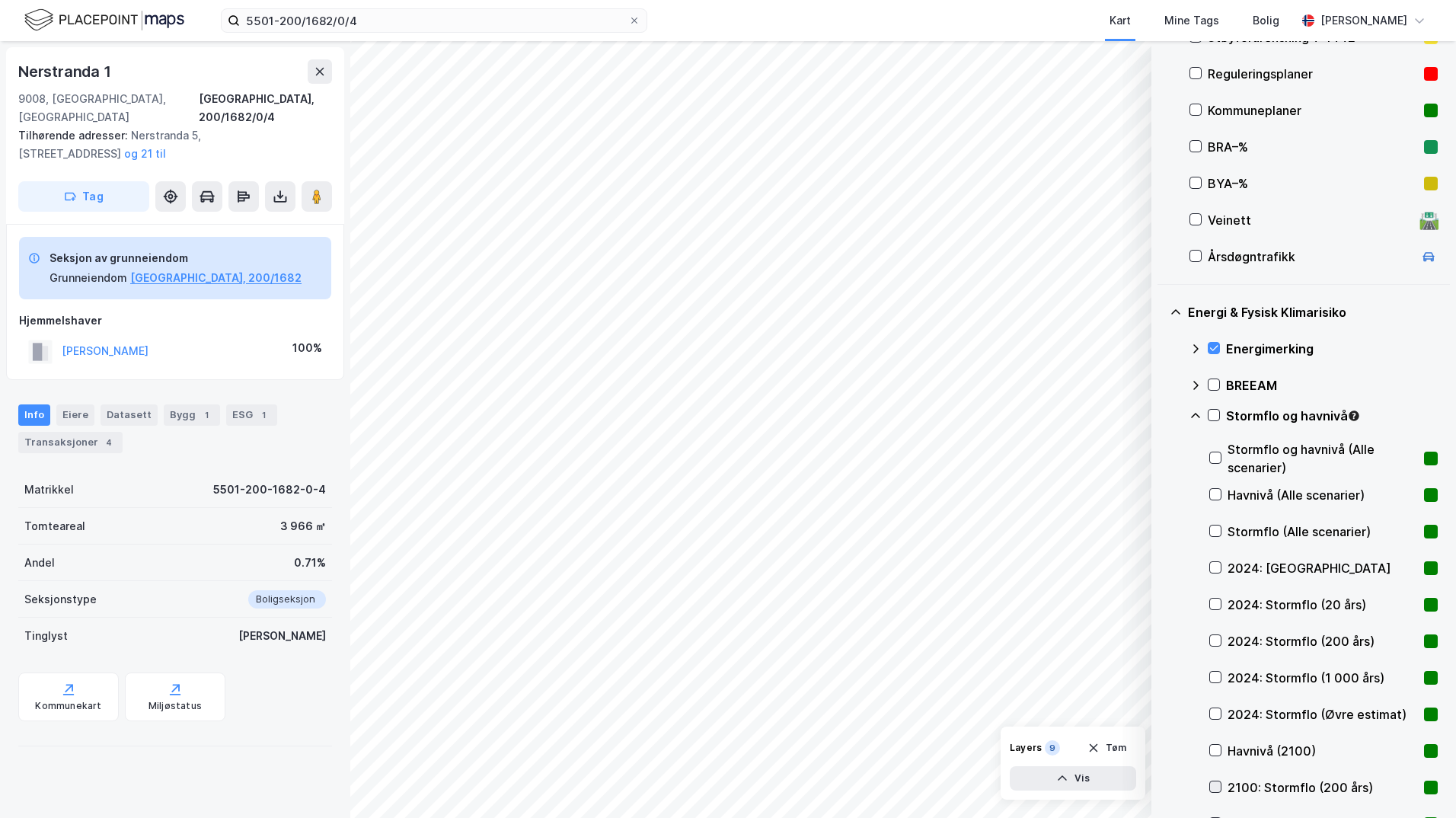
click at [1216, 787] on icon at bounding box center [1215, 787] width 11 height 11
click at [1213, 413] on icon at bounding box center [1213, 415] width 11 height 11
click at [1196, 415] on icon at bounding box center [1195, 416] width 12 height 12
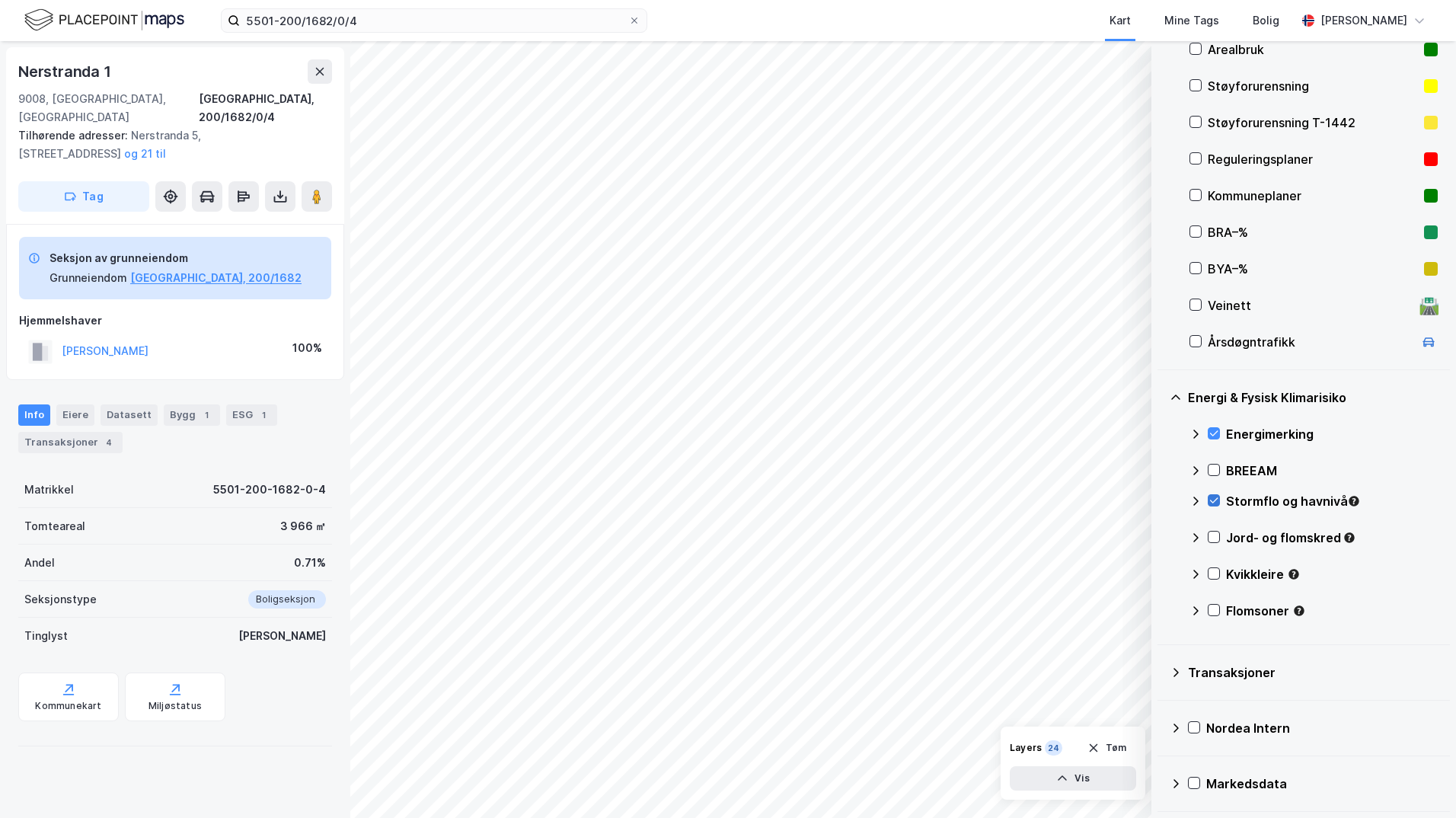
scroll to position [246, 0]
click at [1216, 537] on icon at bounding box center [1214, 537] width 8 height 5
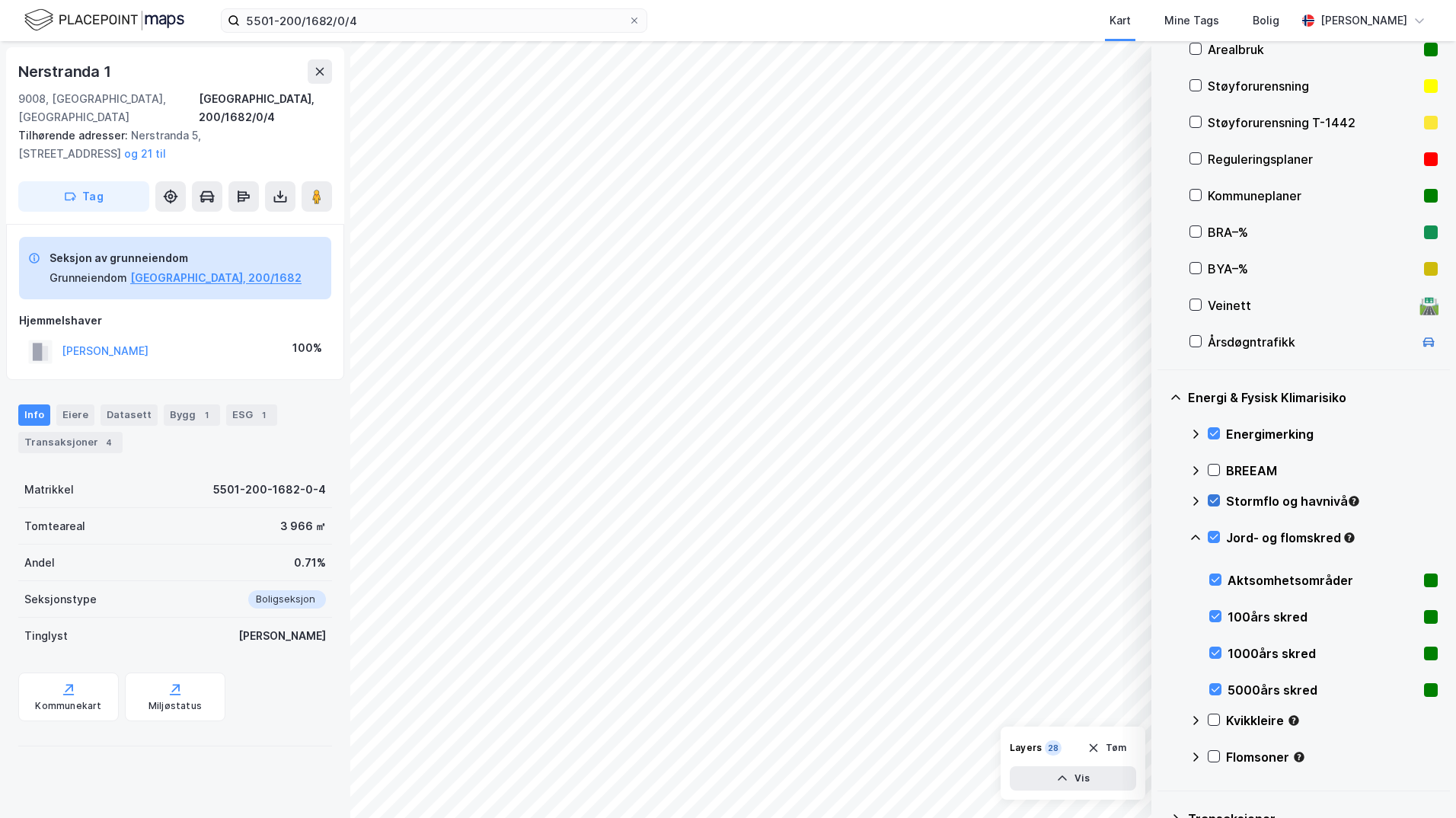
scroll to position [331, 0]
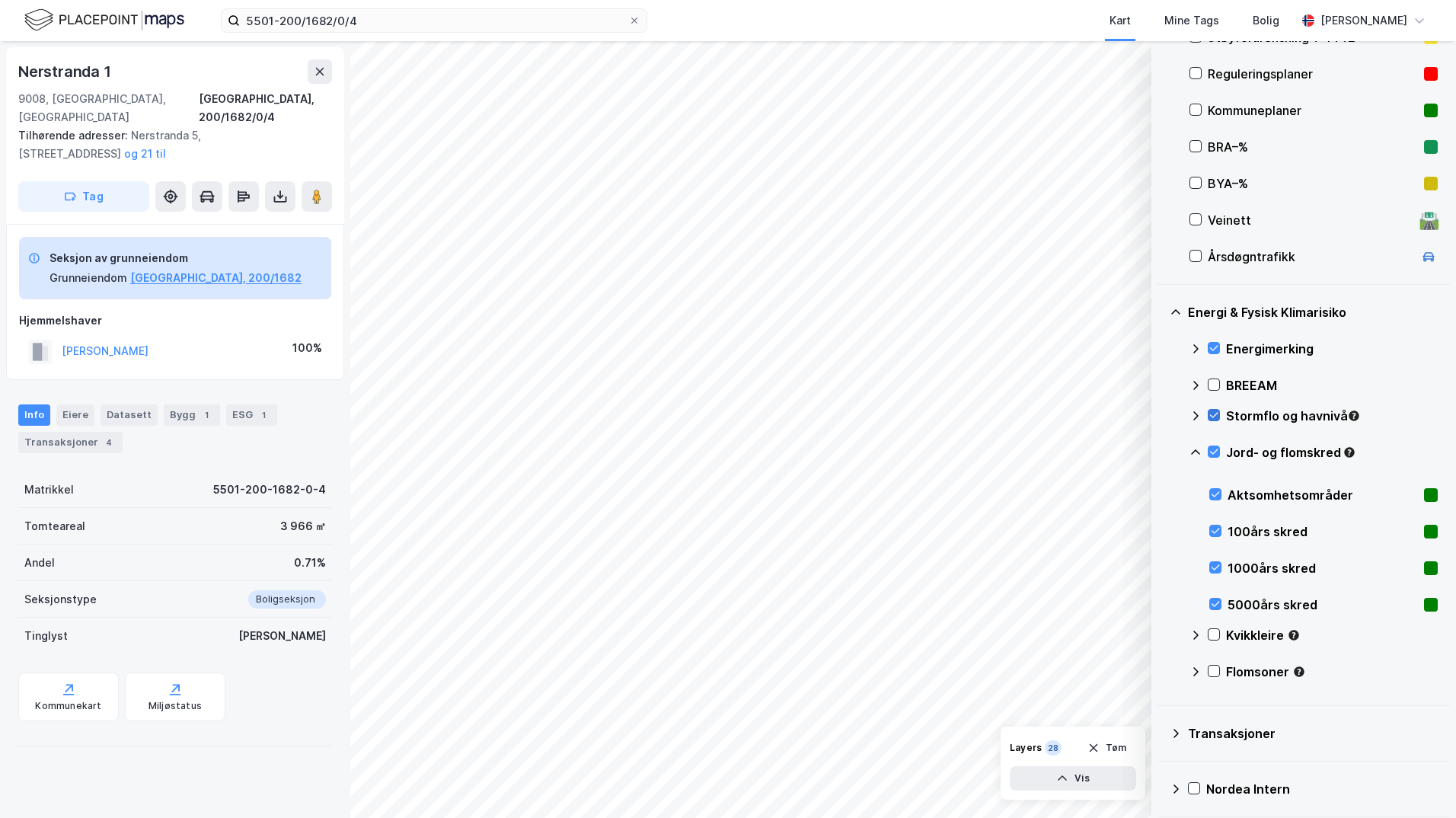
click at [1193, 451] on icon at bounding box center [1195, 452] width 12 height 12
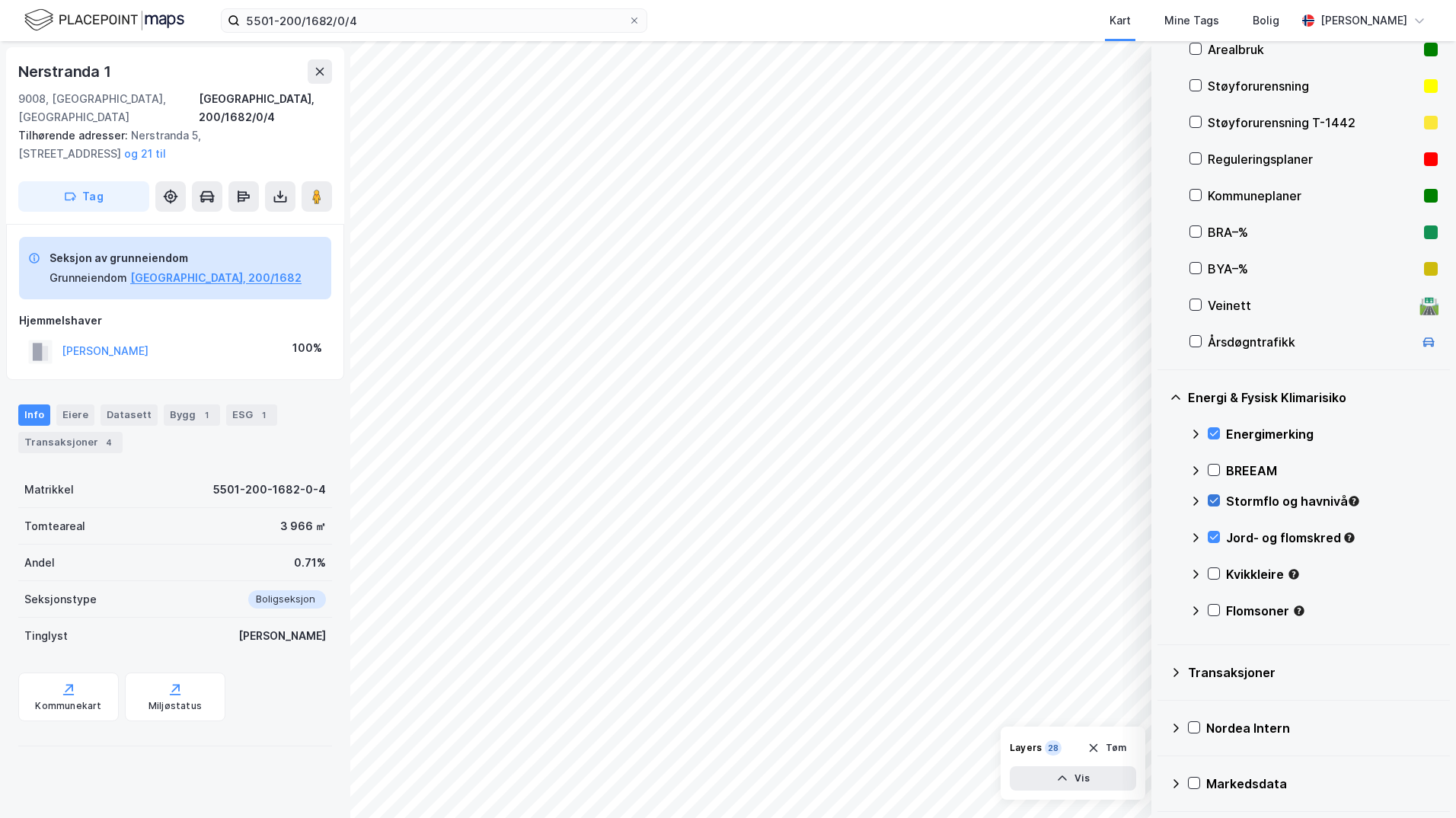
scroll to position [246, 0]
click at [1213, 501] on icon at bounding box center [1213, 500] width 11 height 11
click at [1211, 573] on icon at bounding box center [1213, 573] width 11 height 11
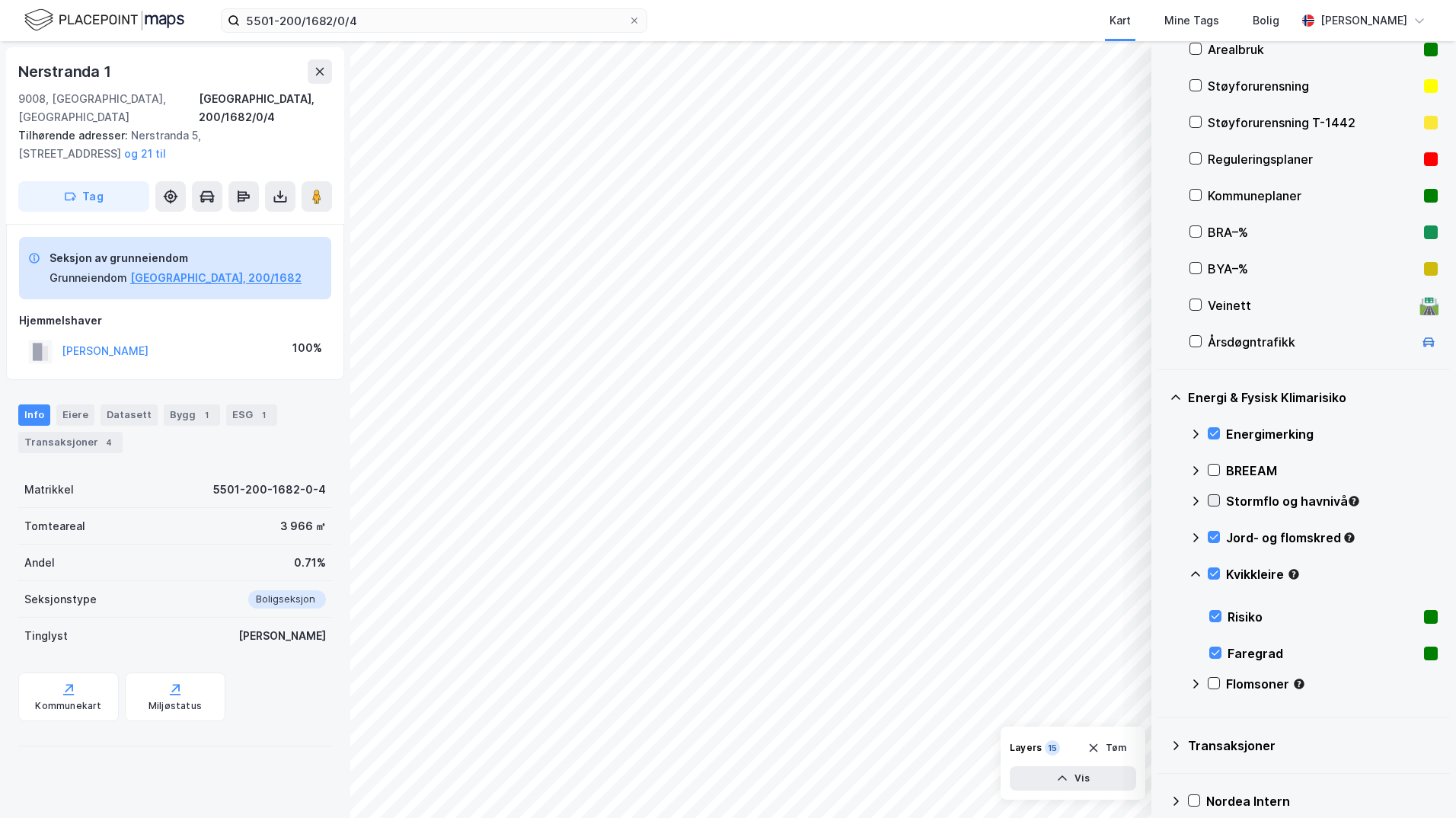
scroll to position [319, 0]
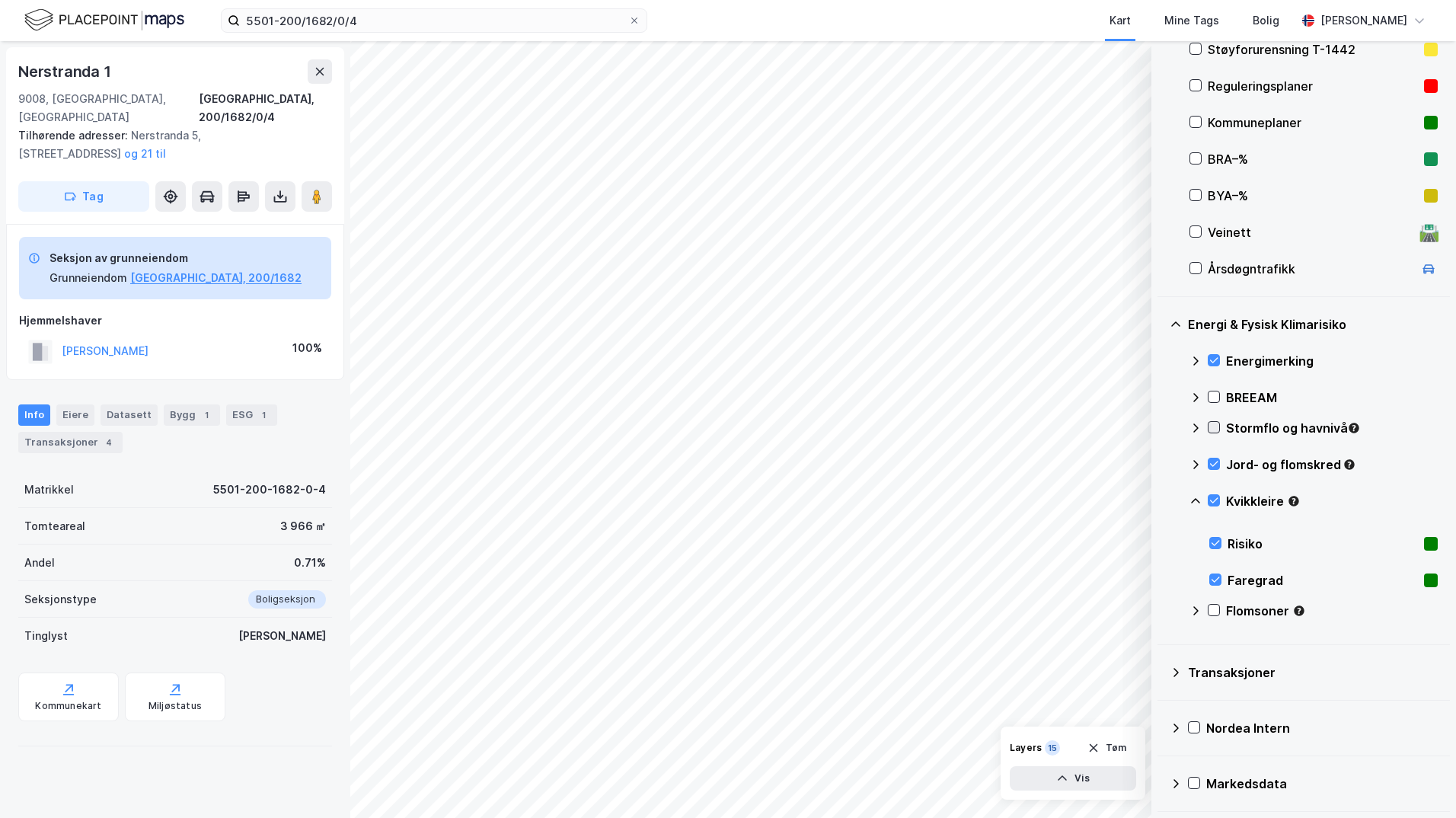
click at [1194, 499] on icon at bounding box center [1195, 501] width 9 height 5
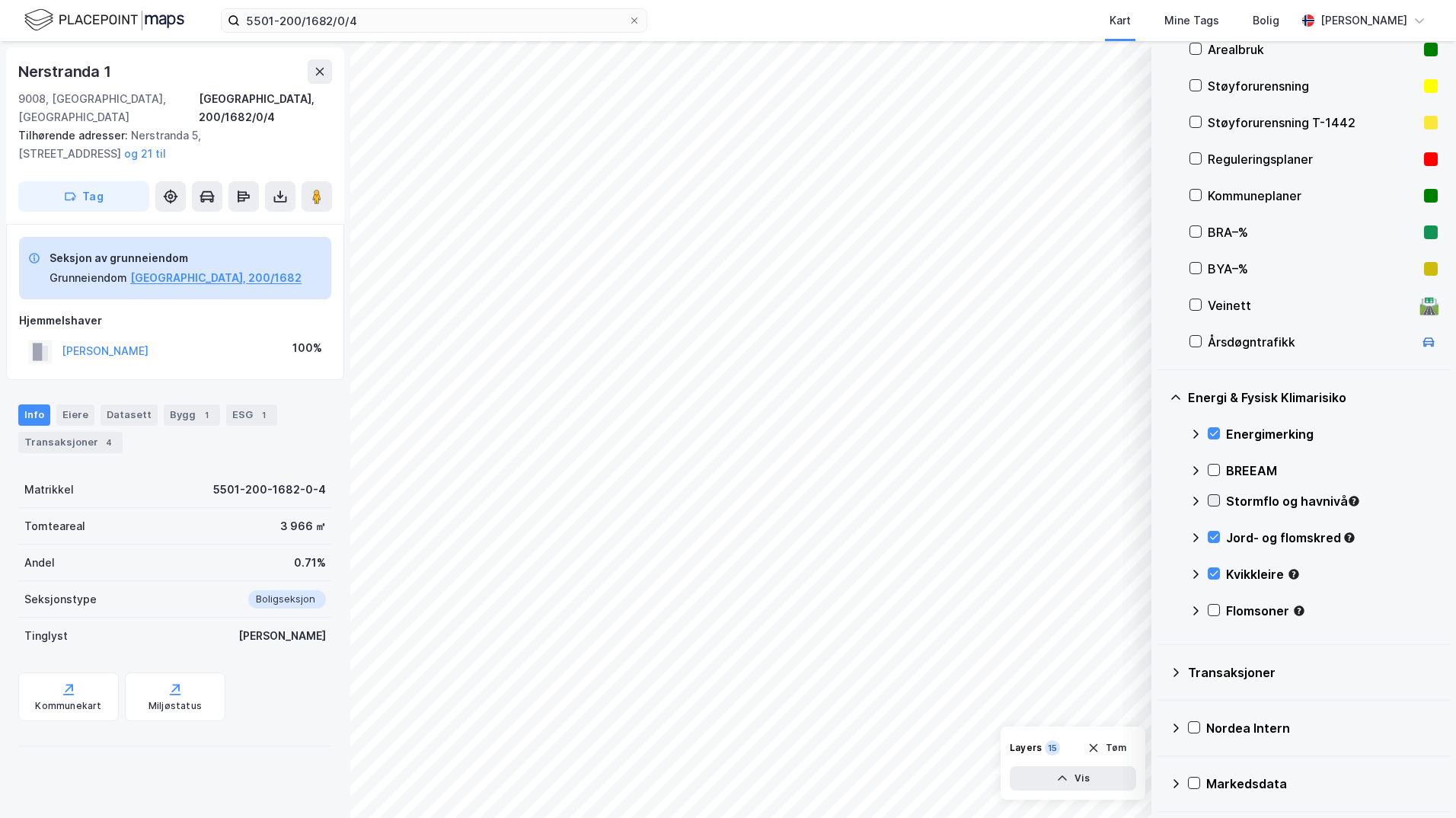
scroll to position [246, 0]
click at [1215, 611] on icon at bounding box center [1214, 610] width 8 height 5
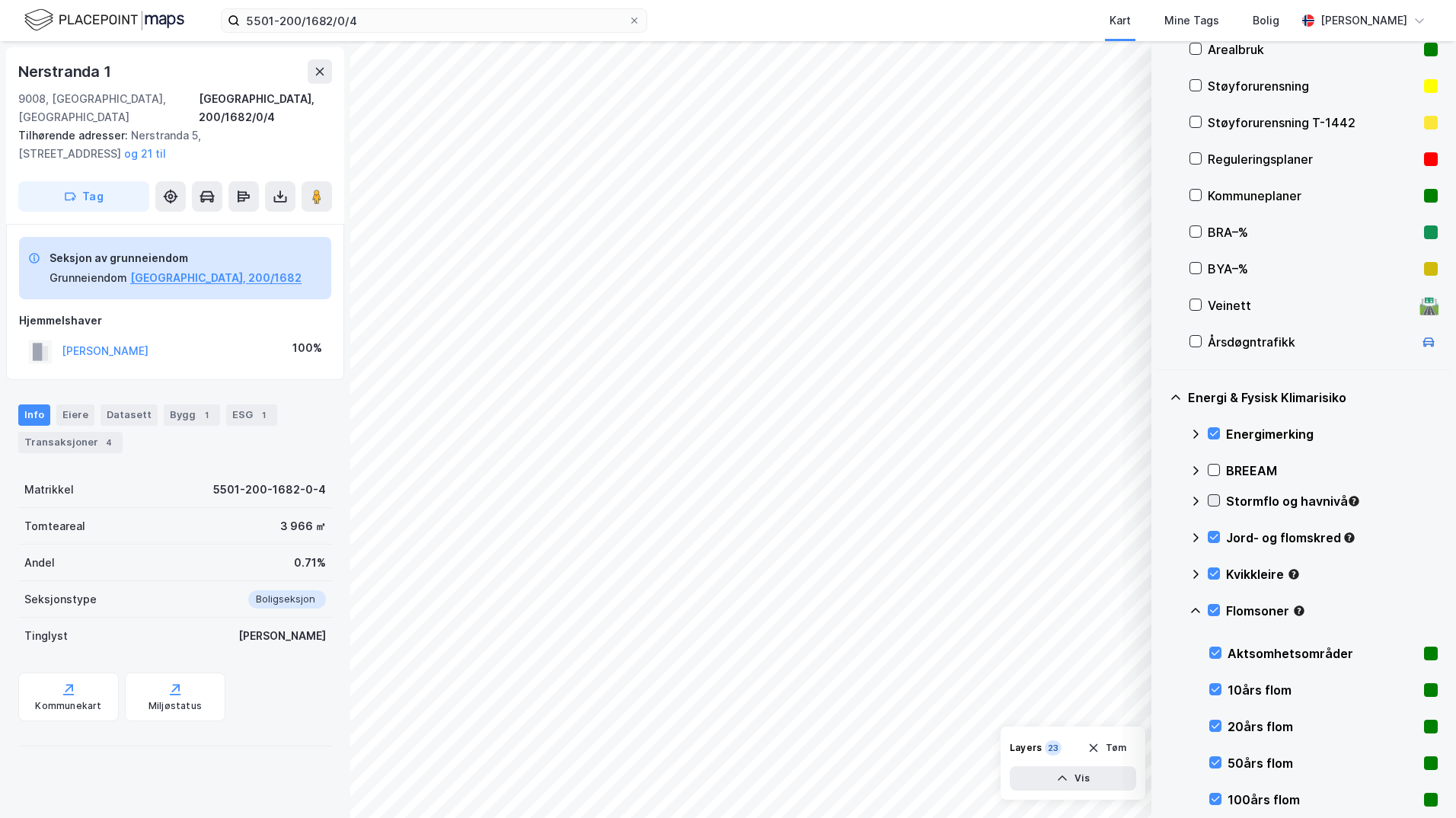
scroll to position [331, 0]
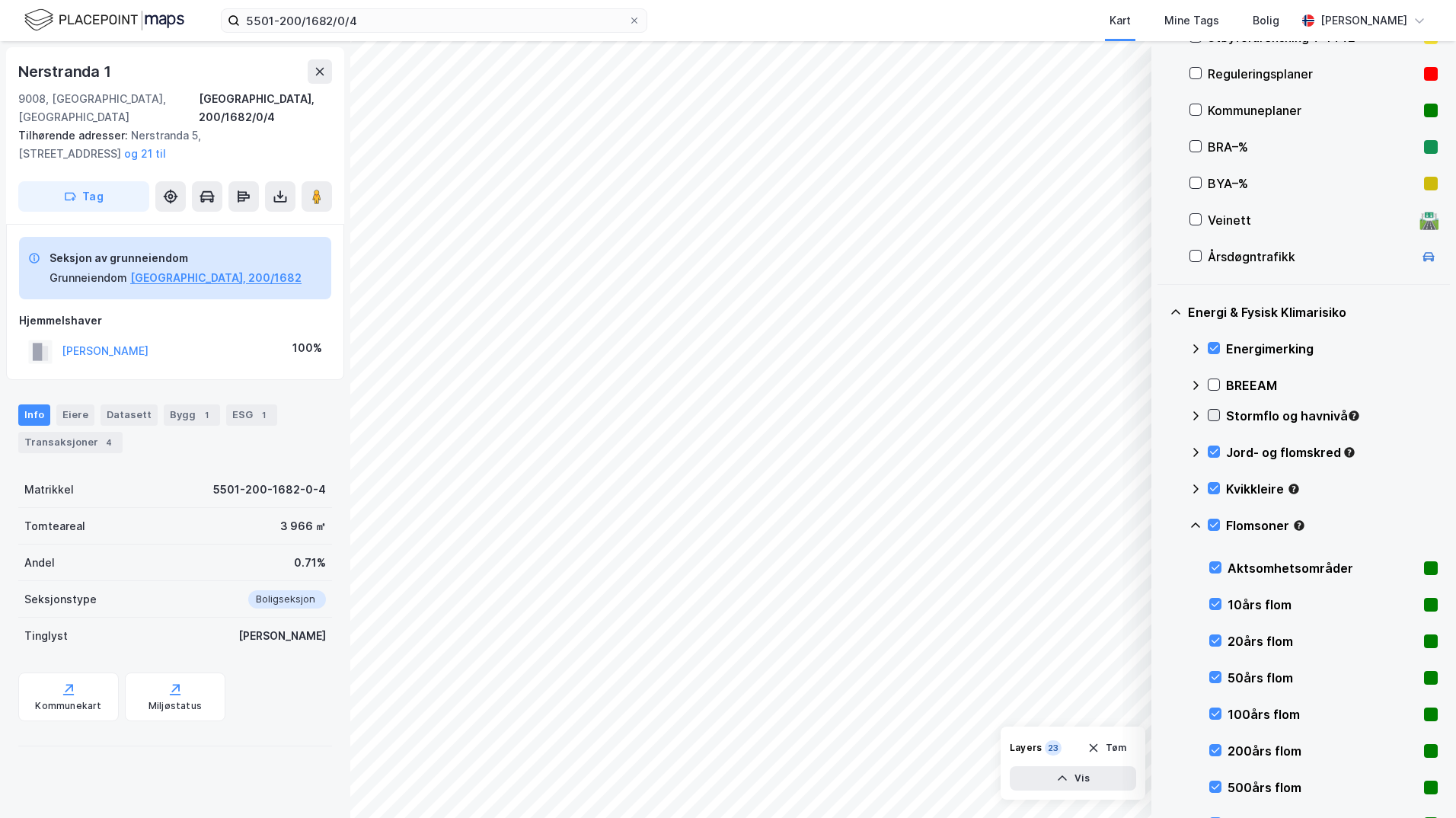
click at [1191, 522] on icon at bounding box center [1195, 525] width 12 height 12
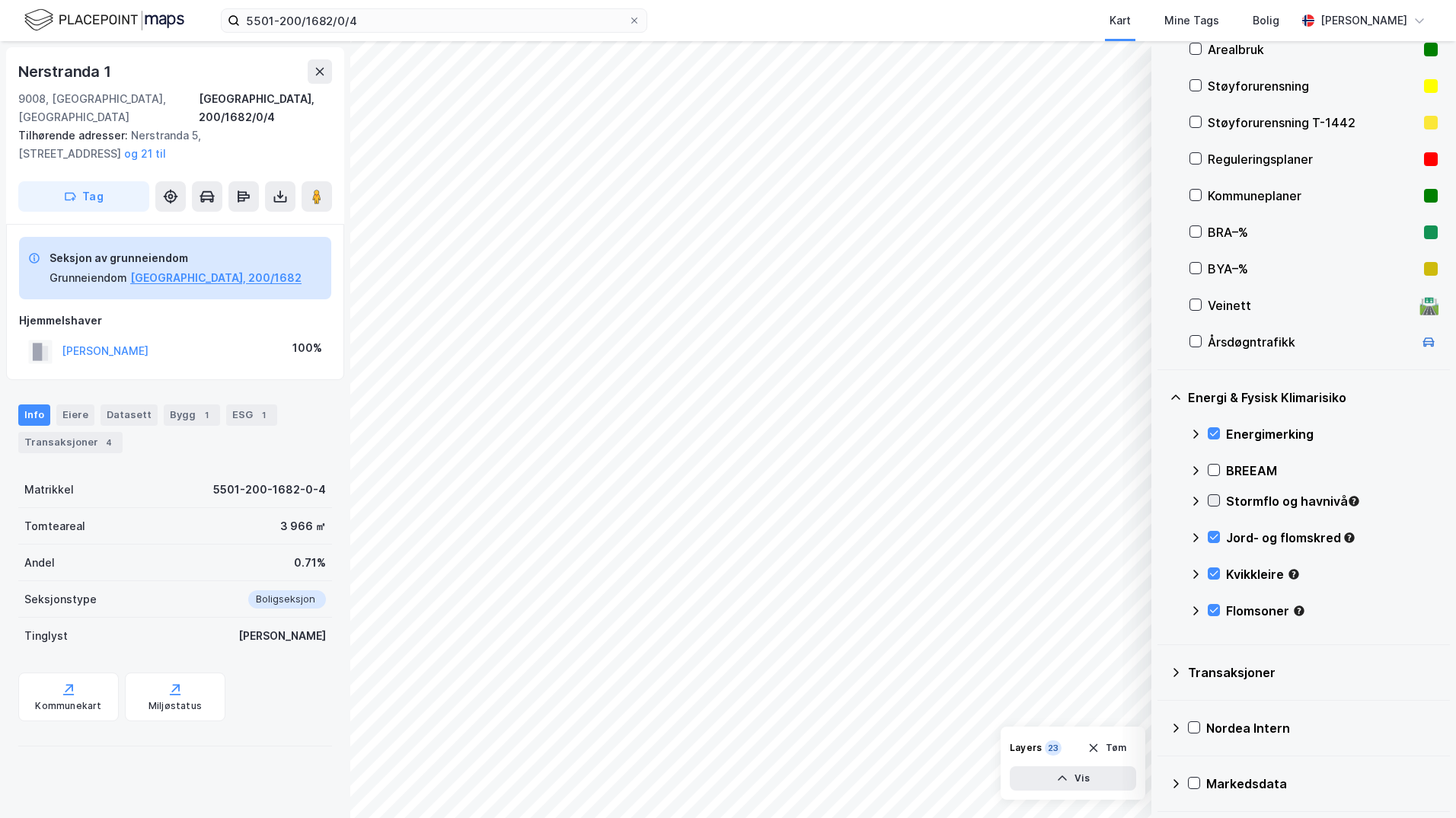
scroll to position [246, 0]
click at [1213, 500] on icon at bounding box center [1213, 500] width 11 height 11
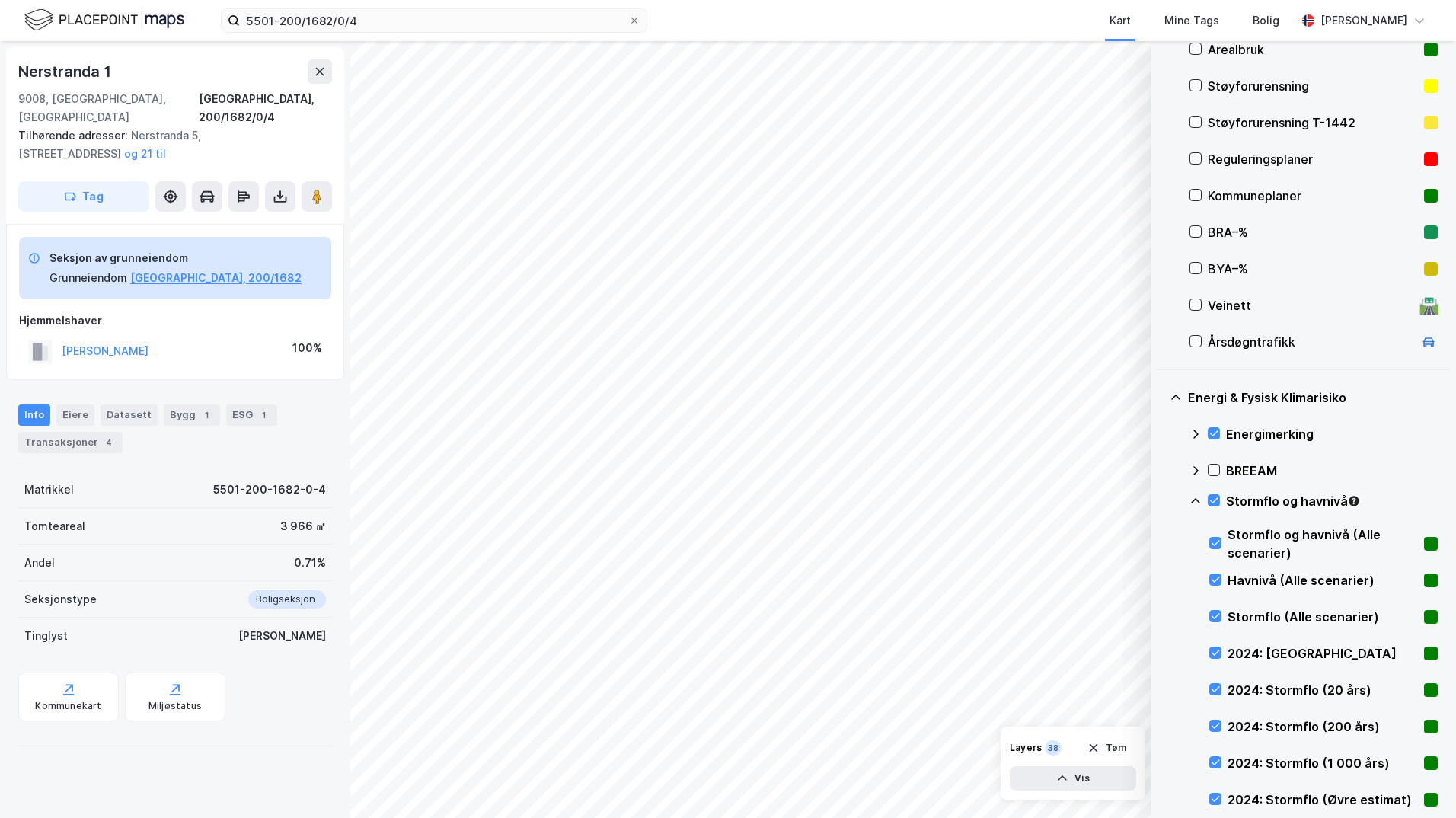
scroll to position [331, 0]
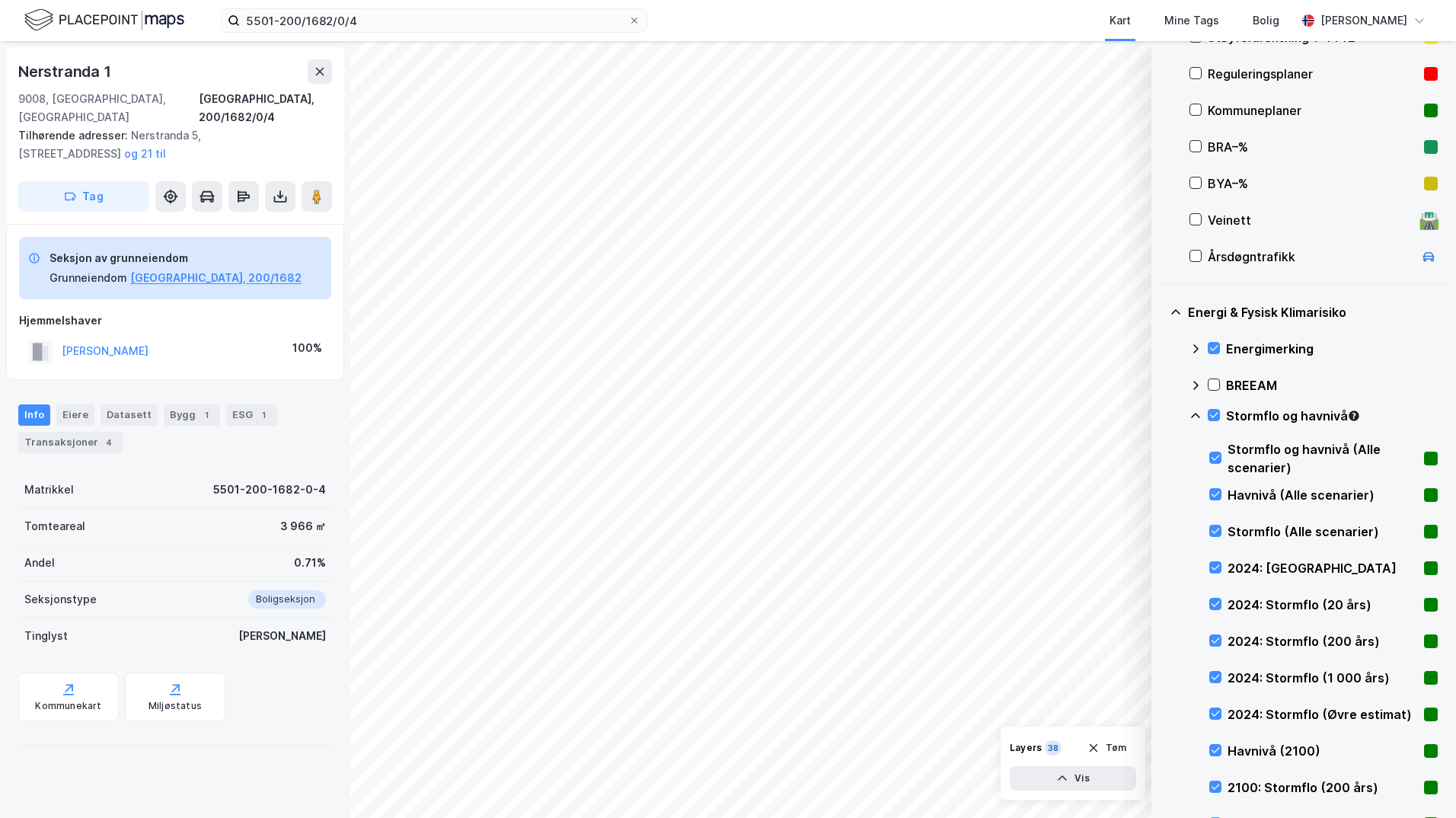
click at [1195, 415] on icon at bounding box center [1195, 416] width 12 height 12
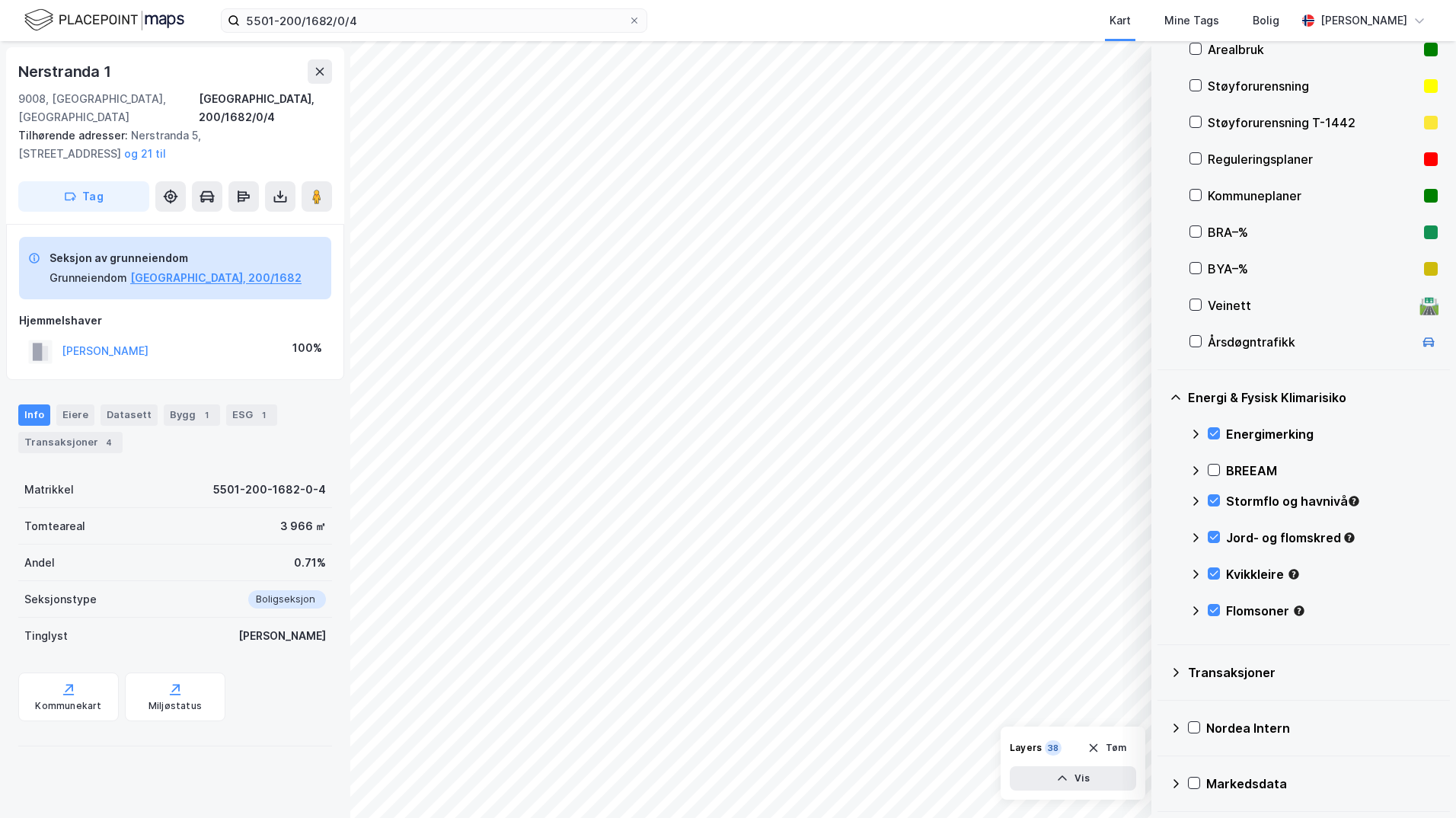
scroll to position [94, 0]
